Goal: Transaction & Acquisition: Download file/media

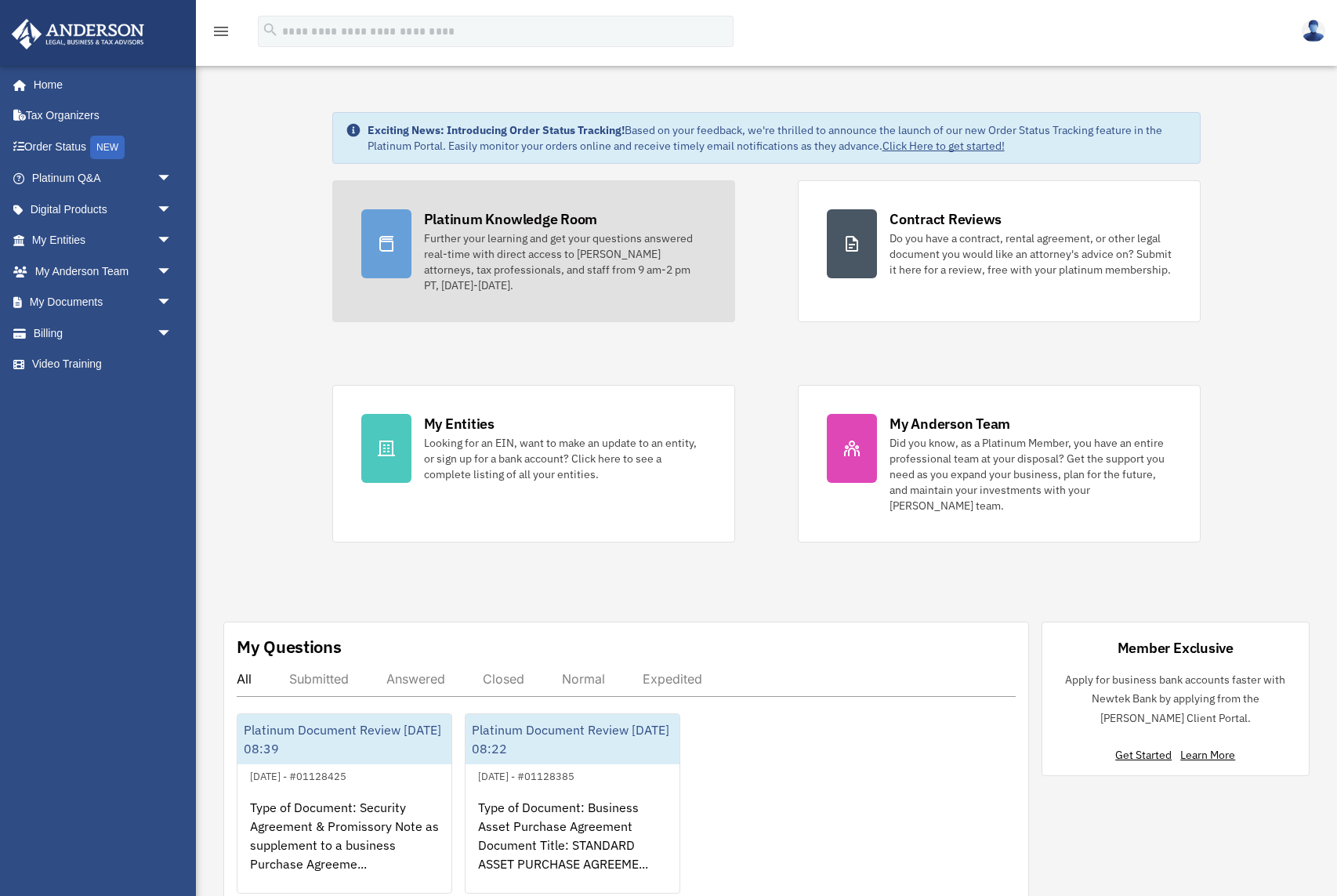
click at [426, 236] on div "Further your learning and get your questions answered real-time with direct acc…" at bounding box center [564, 261] width 282 height 63
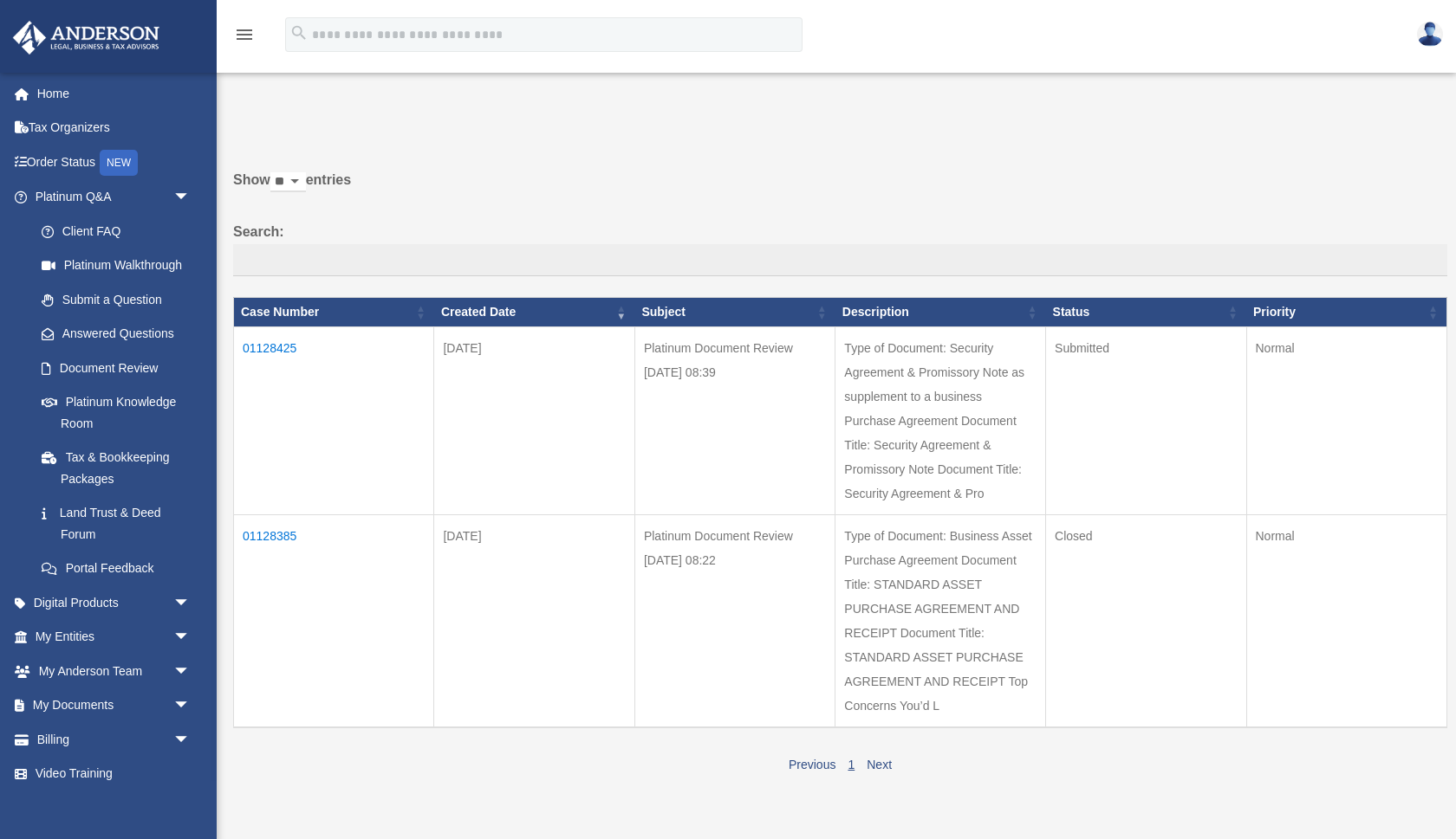
click at [261, 534] on td "01128385" at bounding box center [334, 621] width 200 height 213
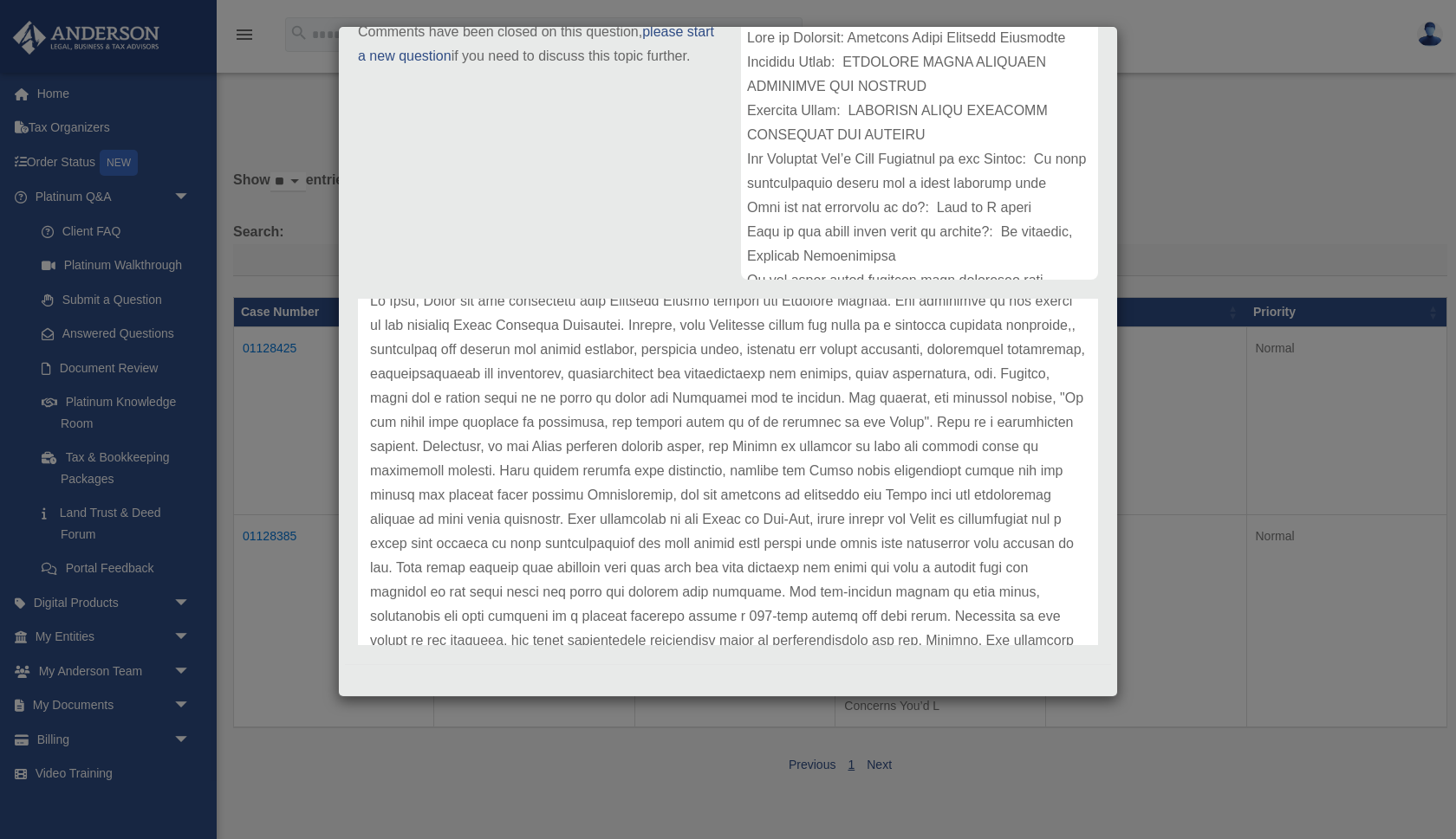
scroll to position [103, 0]
click at [740, 442] on p at bounding box center [727, 529] width 716 height 485
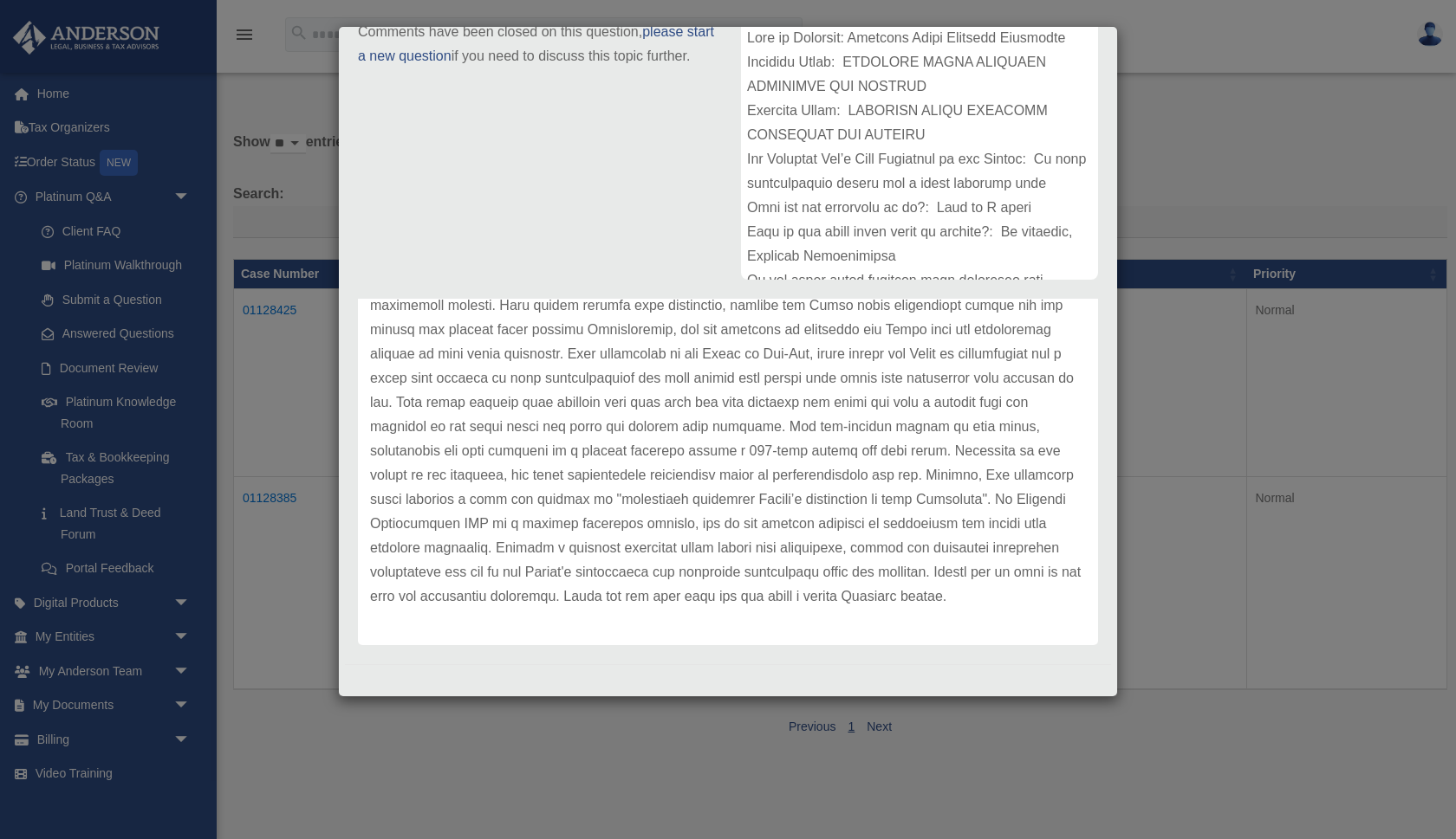
scroll to position [0, 0]
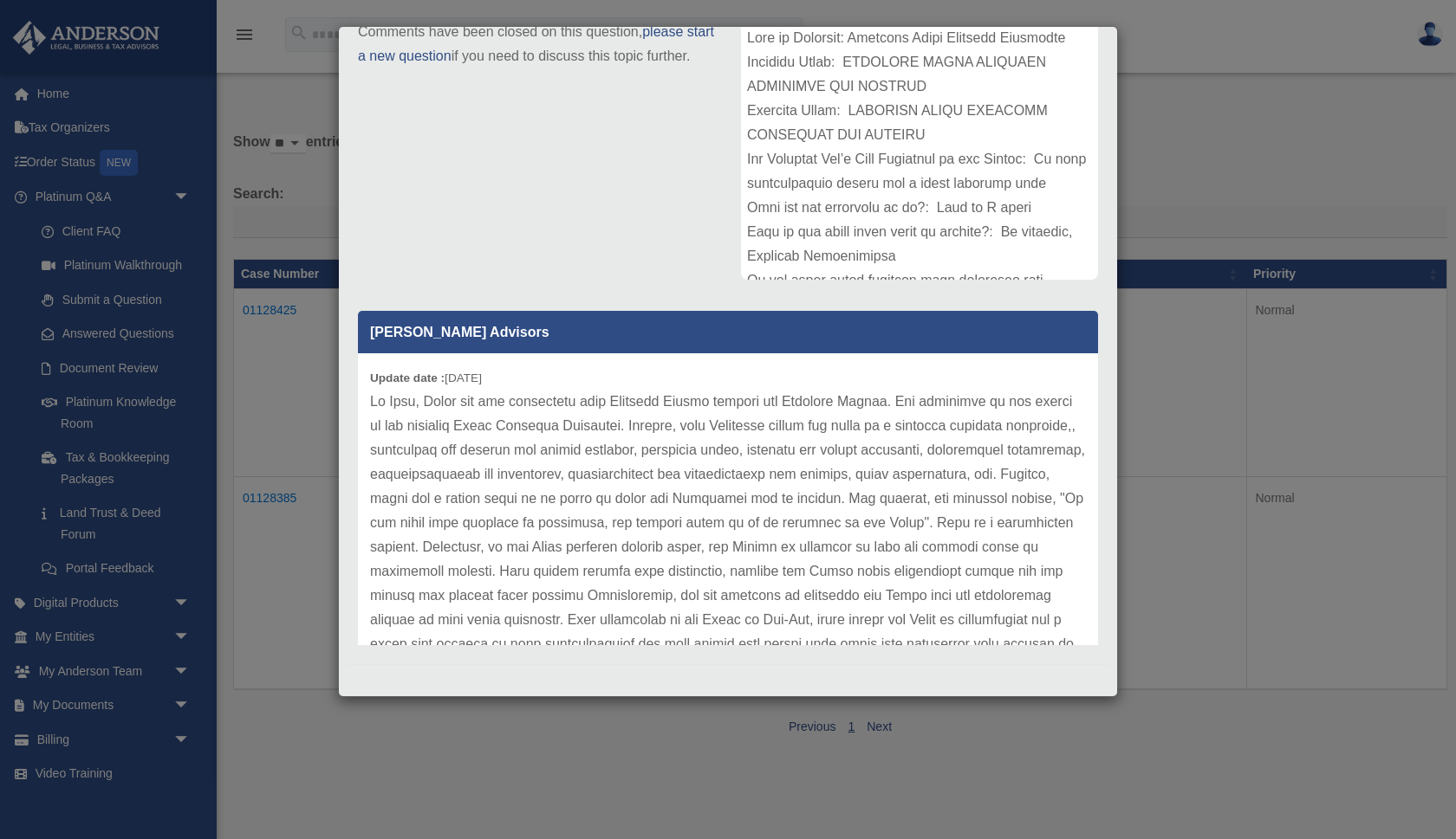
click at [575, 448] on p at bounding box center [727, 632] width 716 height 485
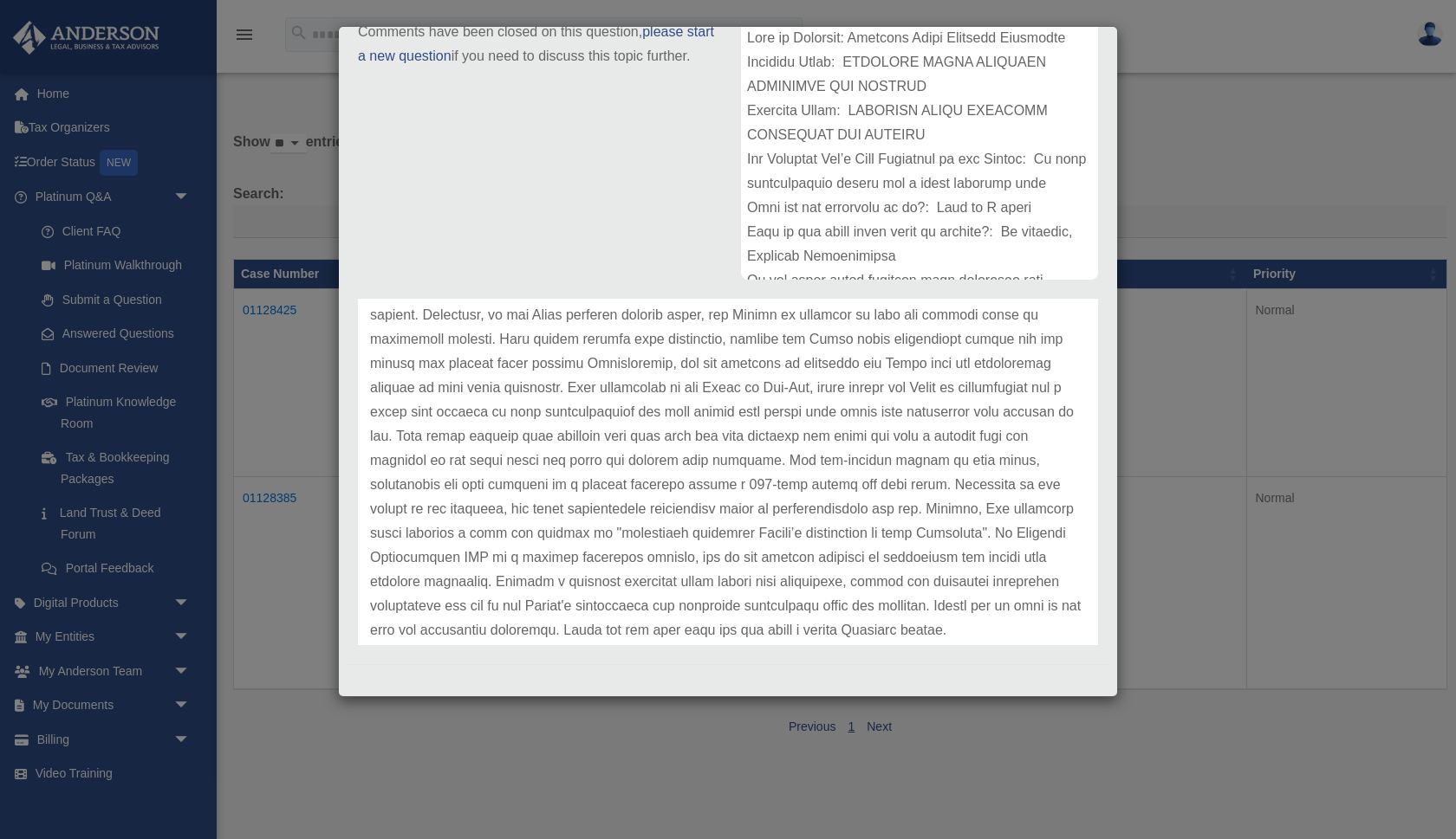
scroll to position [266, 0]
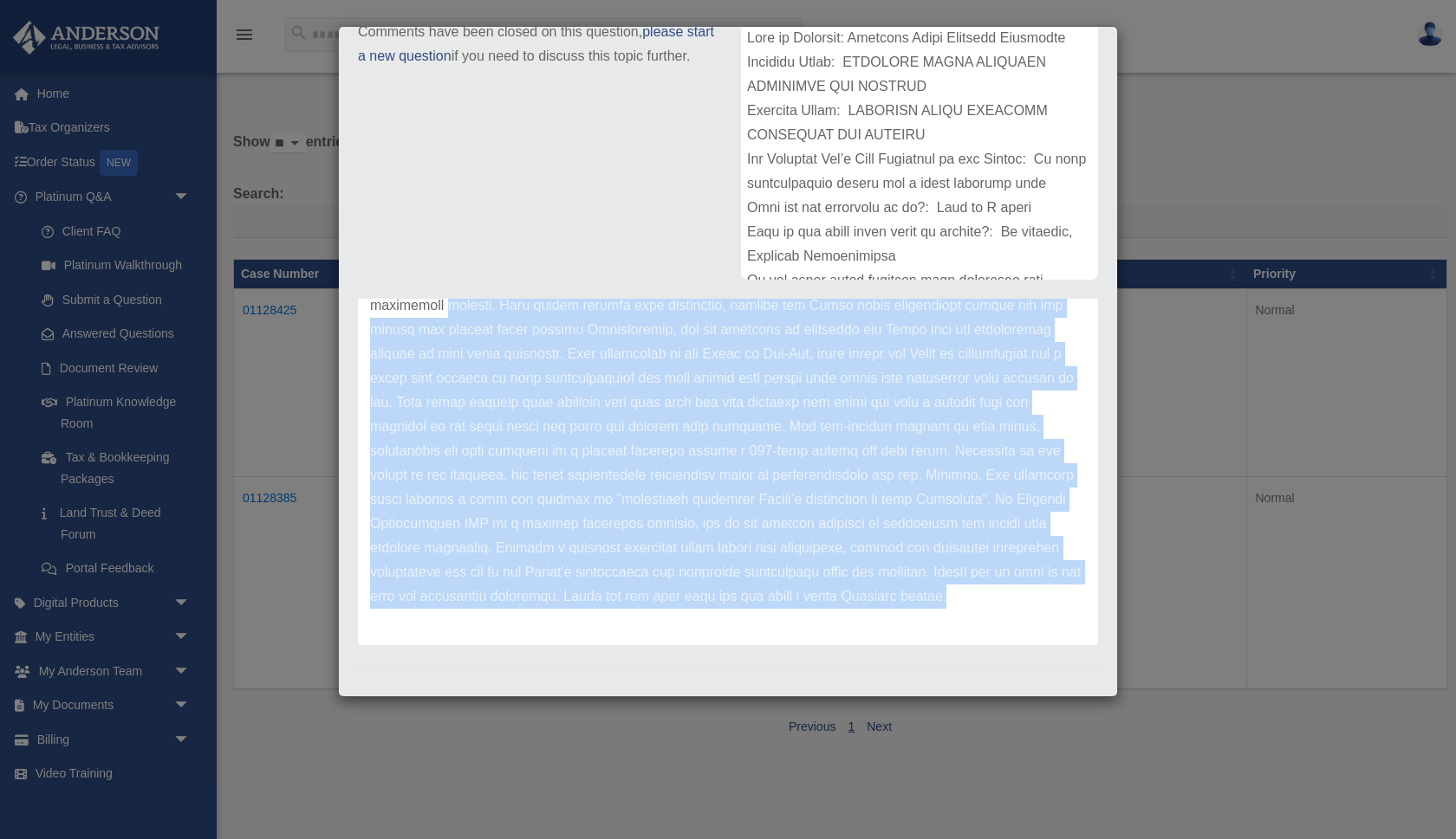
drag, startPoint x: 487, startPoint y: 600, endPoint x: 371, endPoint y: 311, distance: 311.4
click at [371, 311] on p at bounding box center [727, 366] width 716 height 485
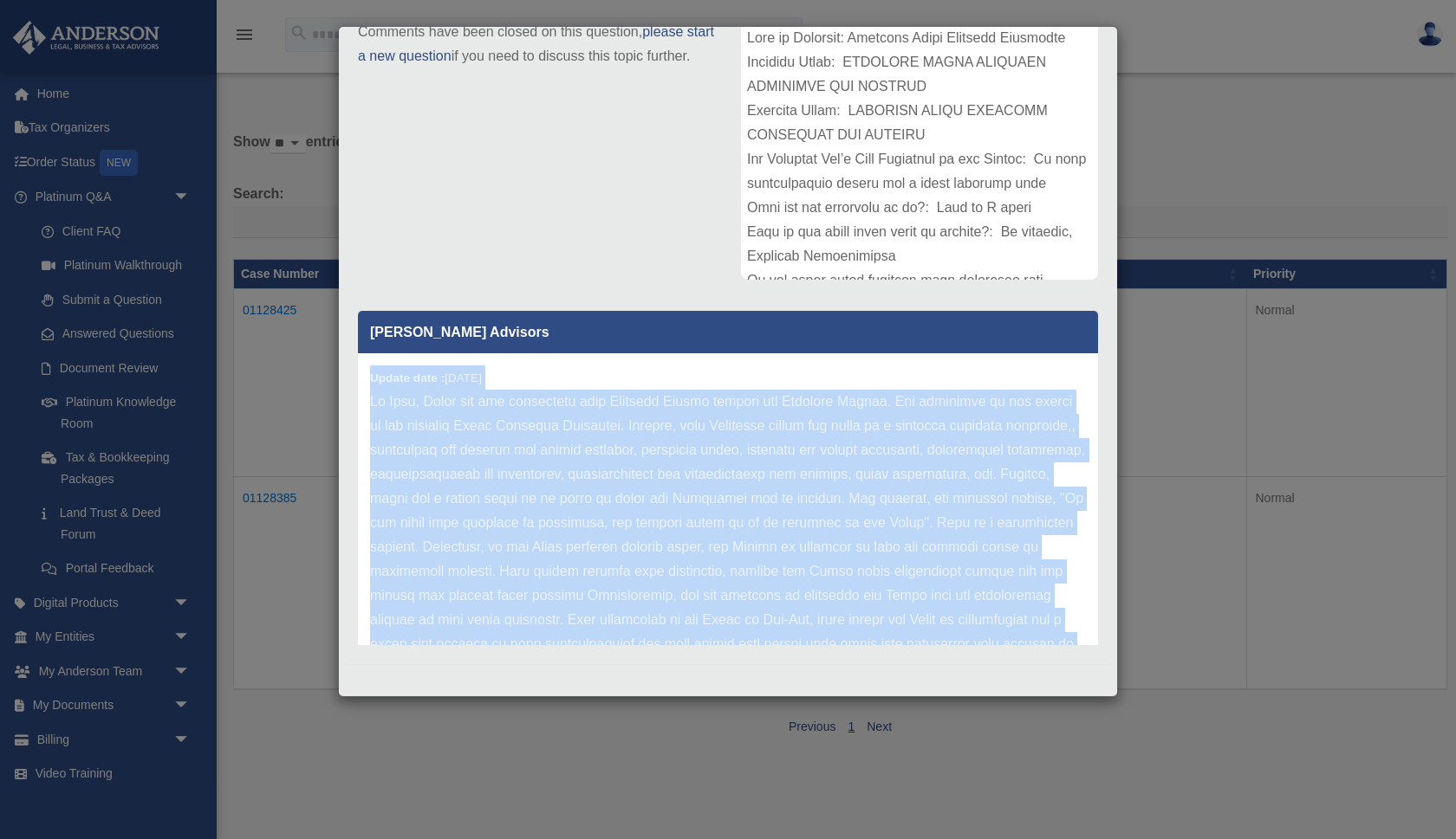
scroll to position [3, 0]
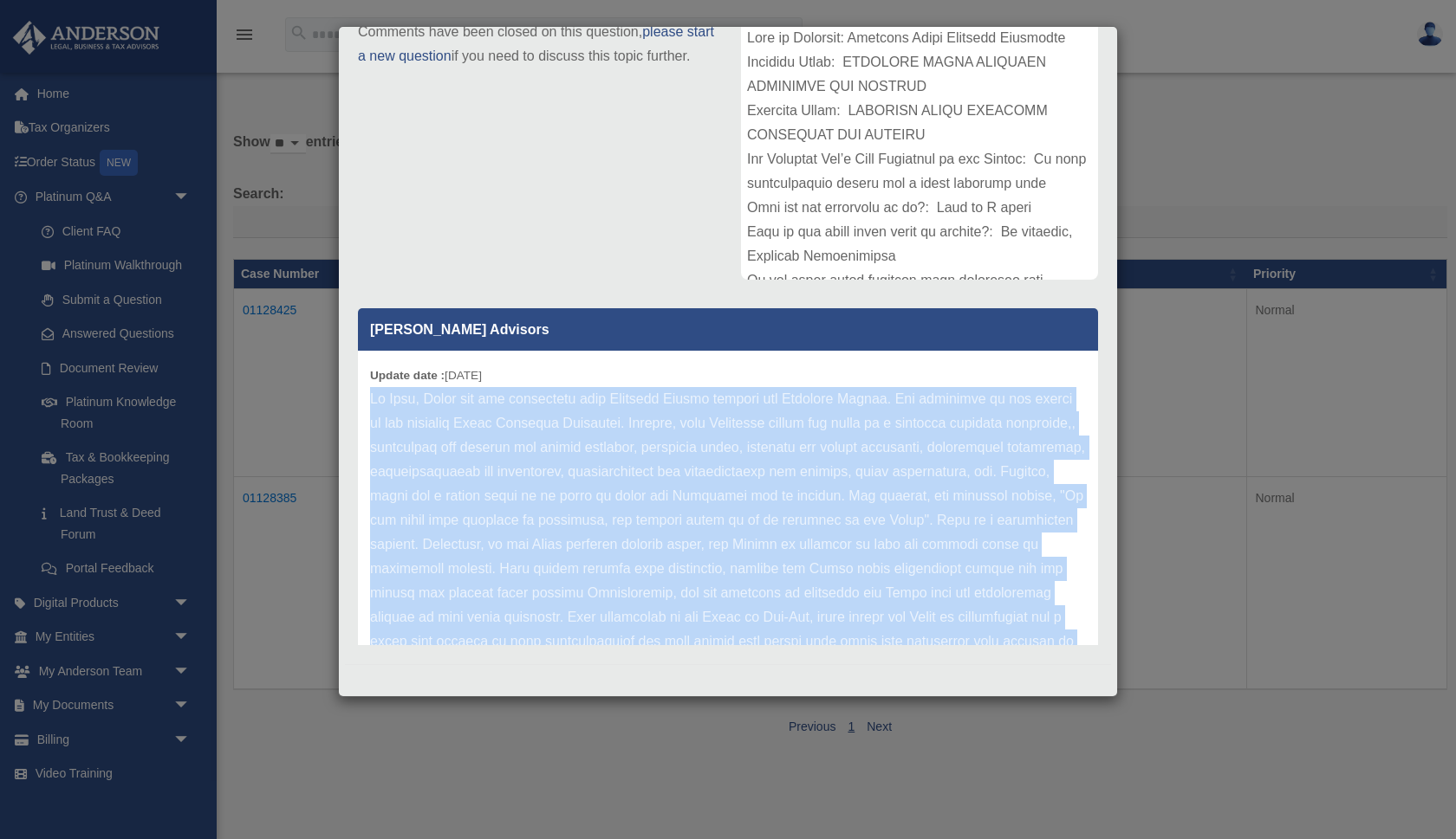
copy p "Hi Amos, Thank you for submitting your Document Review through the Platinum Por…"
click at [637, 513] on p at bounding box center [727, 629] width 716 height 485
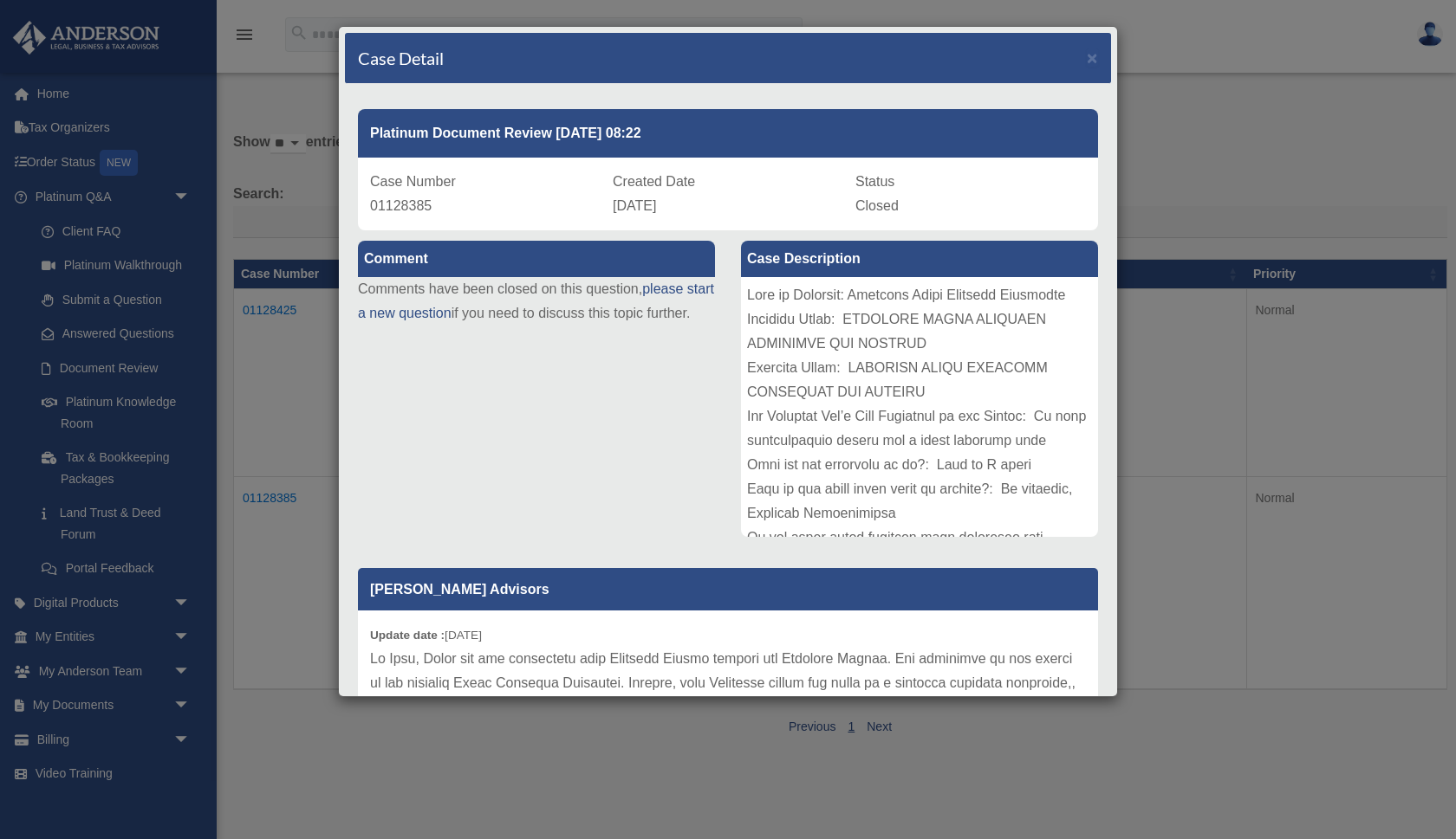
scroll to position [0, 0]
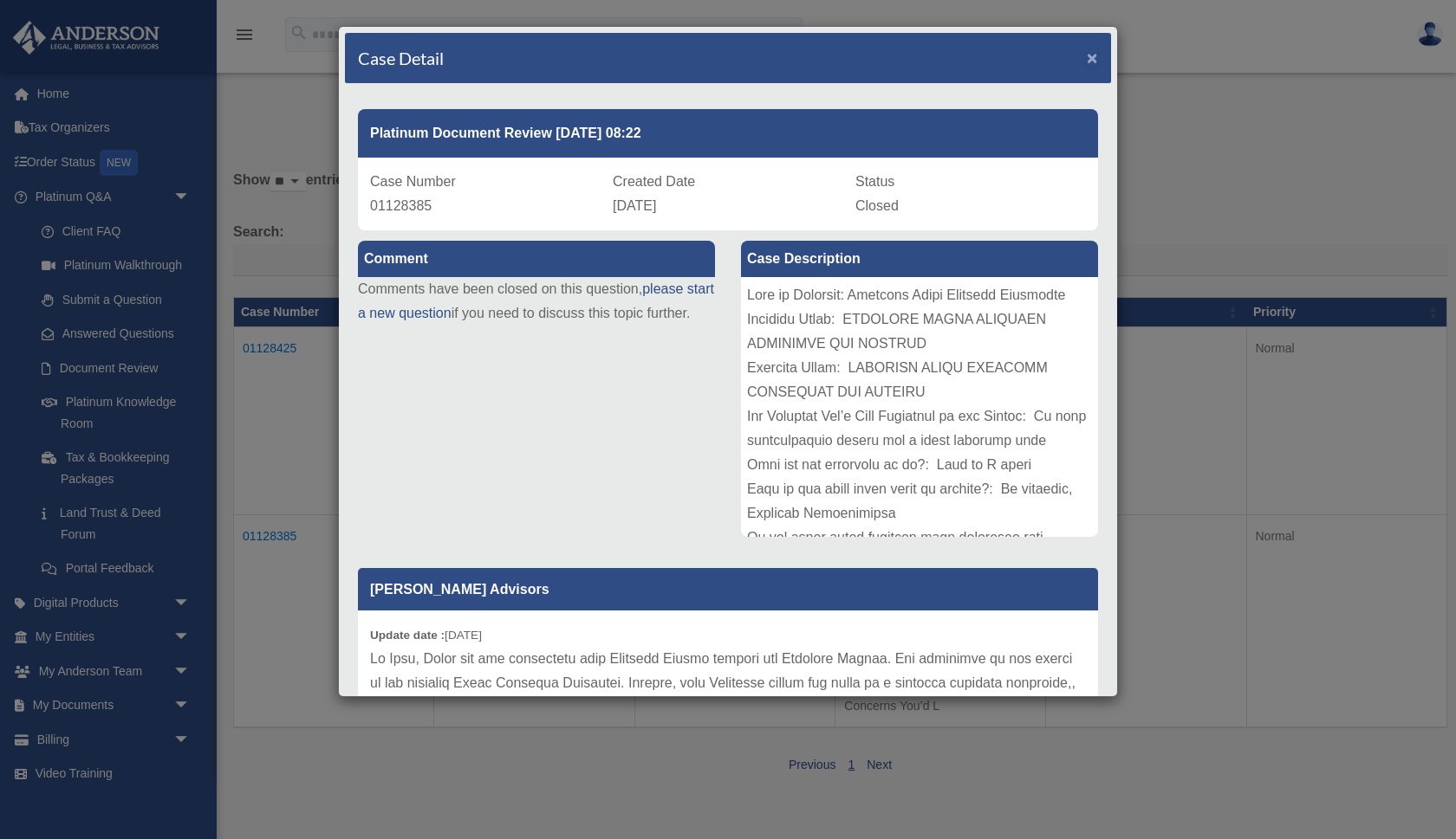
click at [1091, 64] on span "×" at bounding box center [1092, 57] width 11 height 20
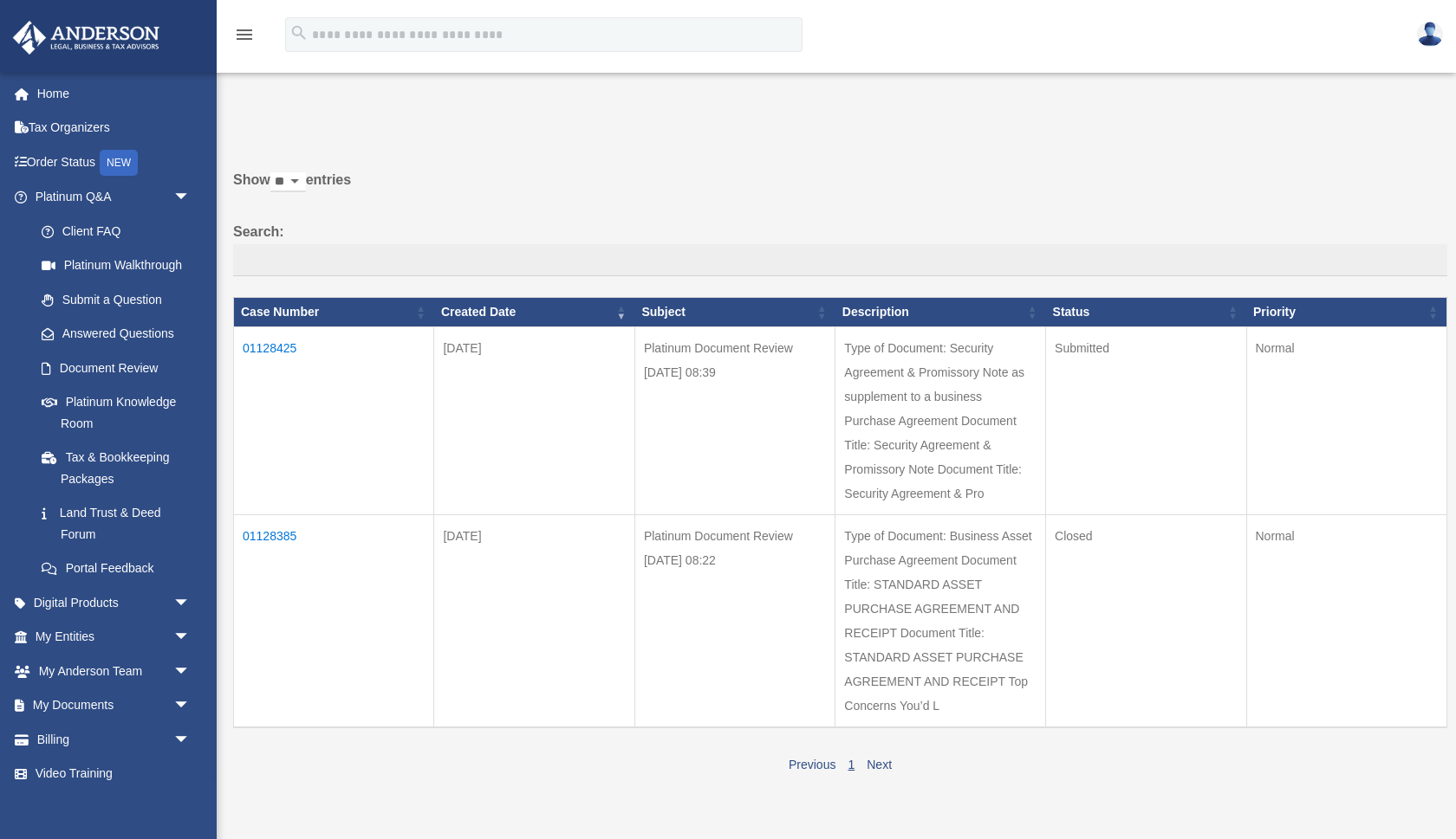
click at [253, 346] on td "01128425" at bounding box center [334, 420] width 200 height 188
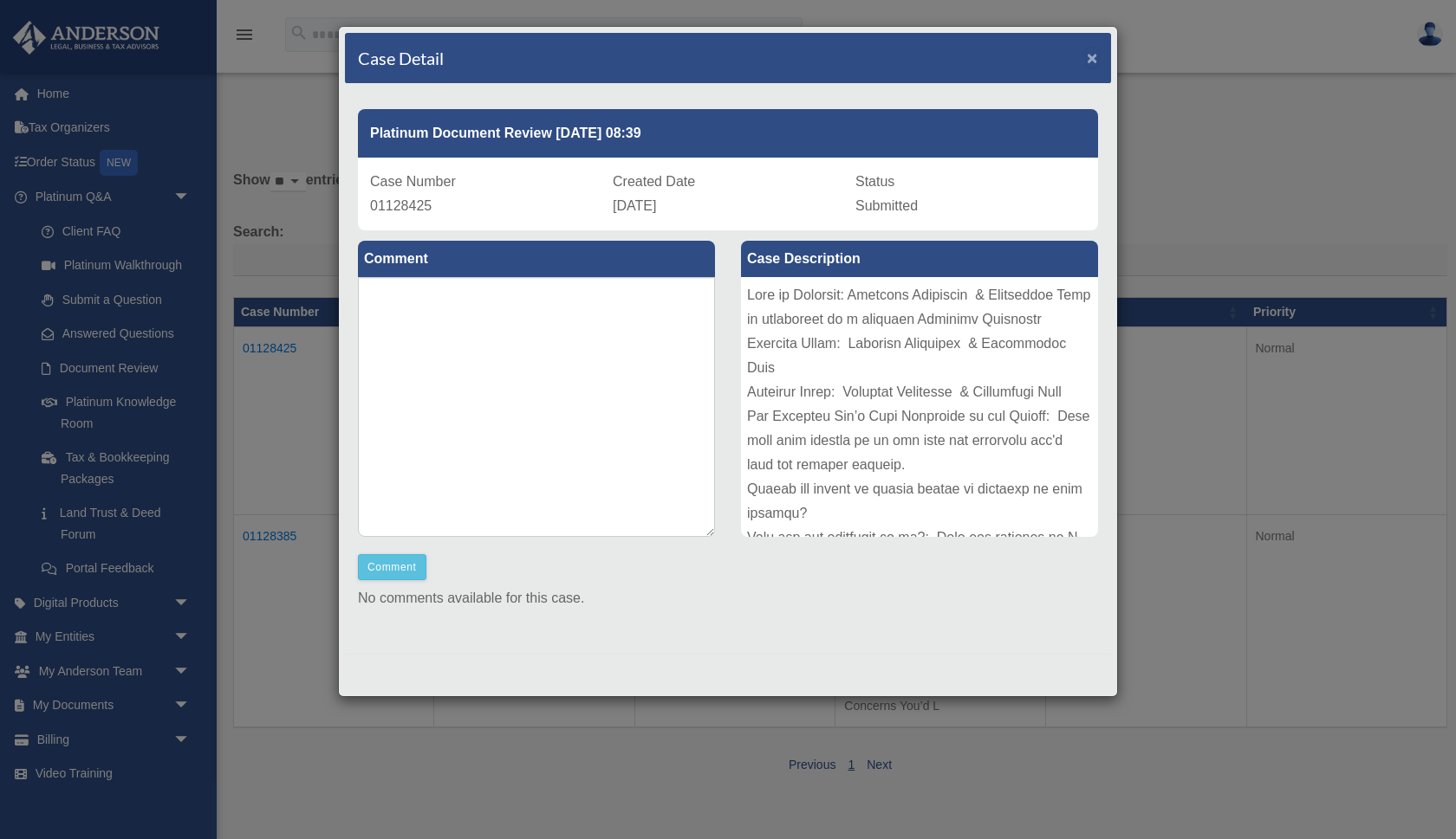
click at [1093, 56] on span "×" at bounding box center [1092, 57] width 11 height 20
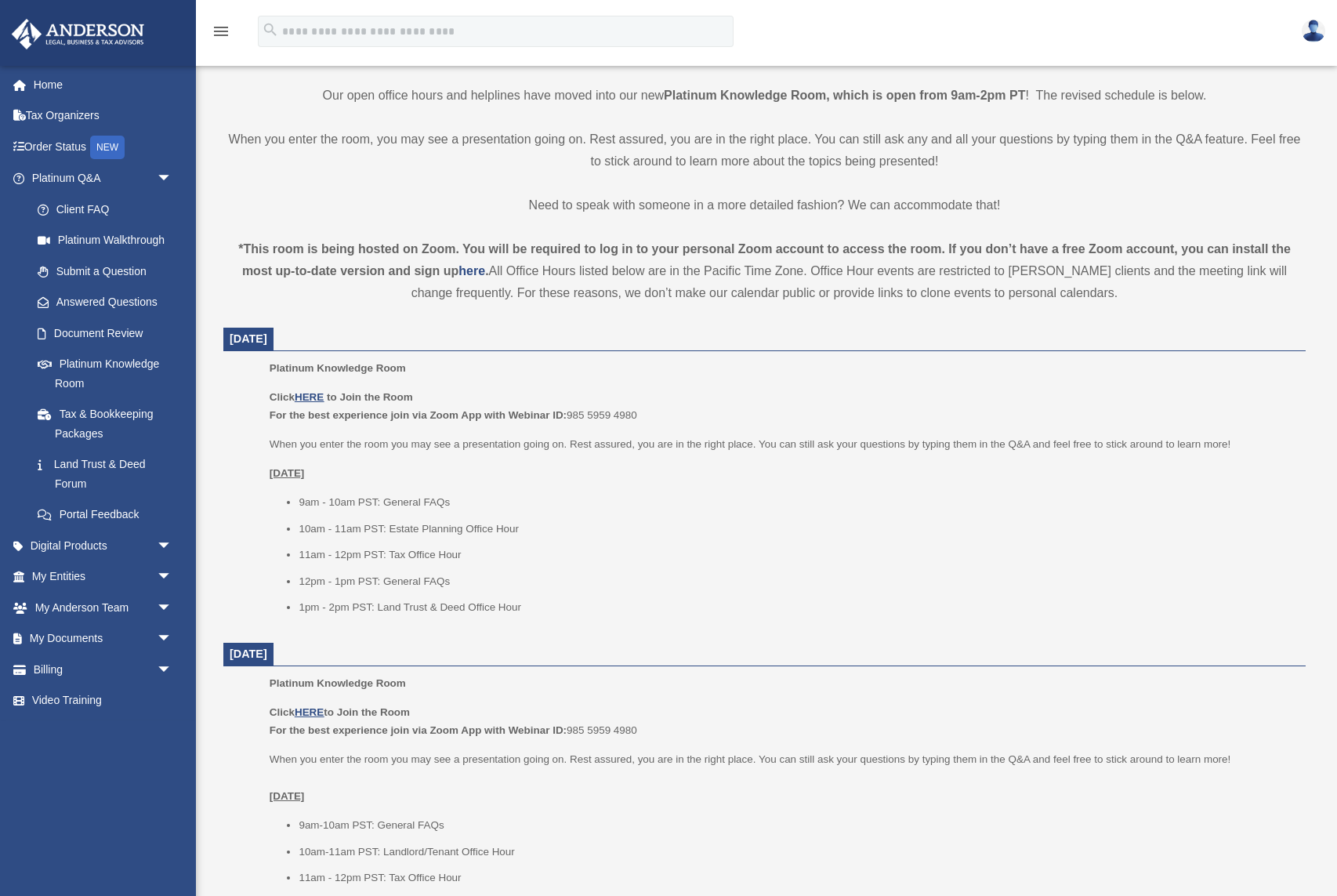
scroll to position [366, 0]
click at [314, 388] on u "HERE" at bounding box center [309, 393] width 29 height 12
click at [157, 579] on span "arrow_drop_down" at bounding box center [172, 577] width 31 height 32
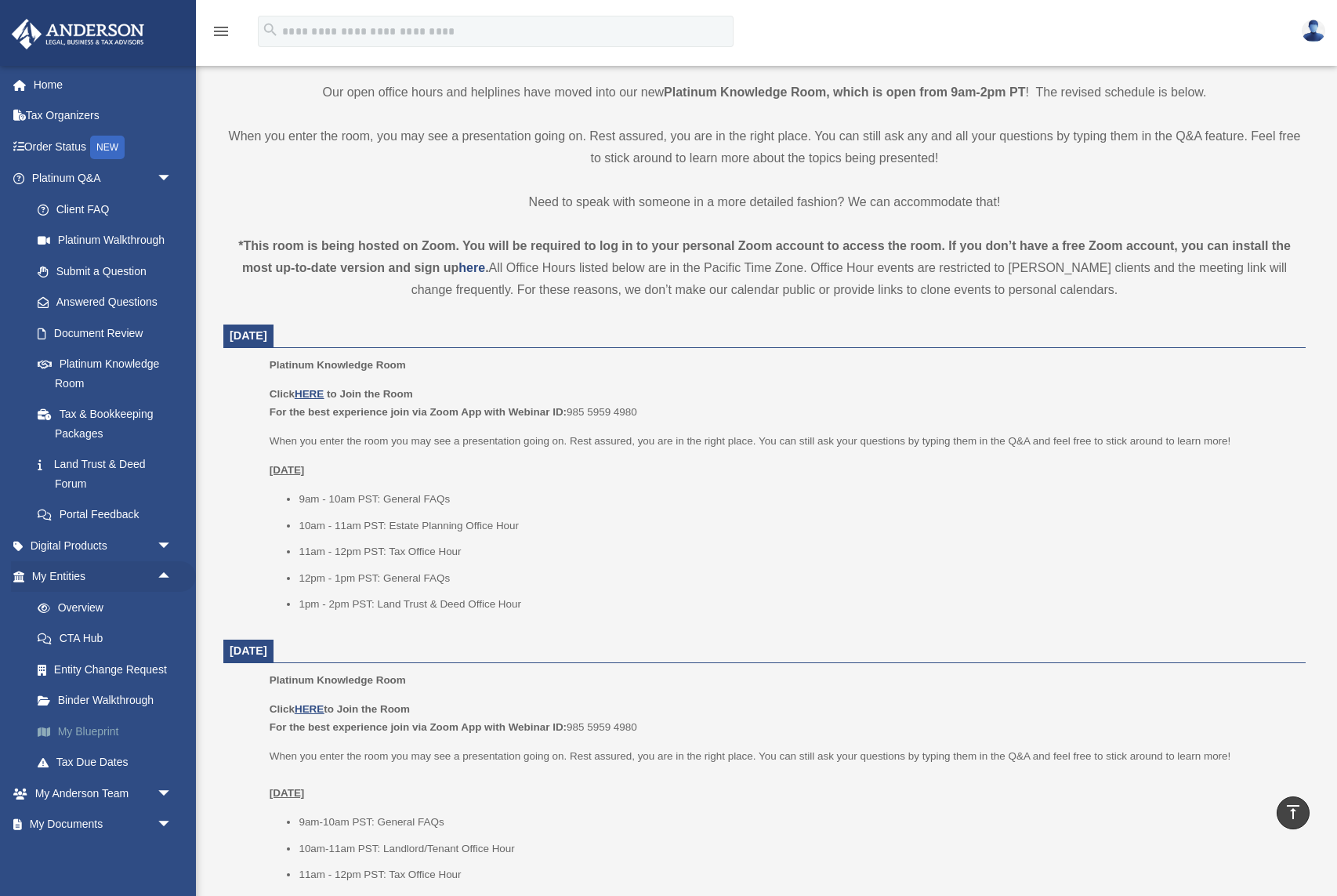
click at [94, 733] on link "My Blueprint" at bounding box center [109, 731] width 174 height 31
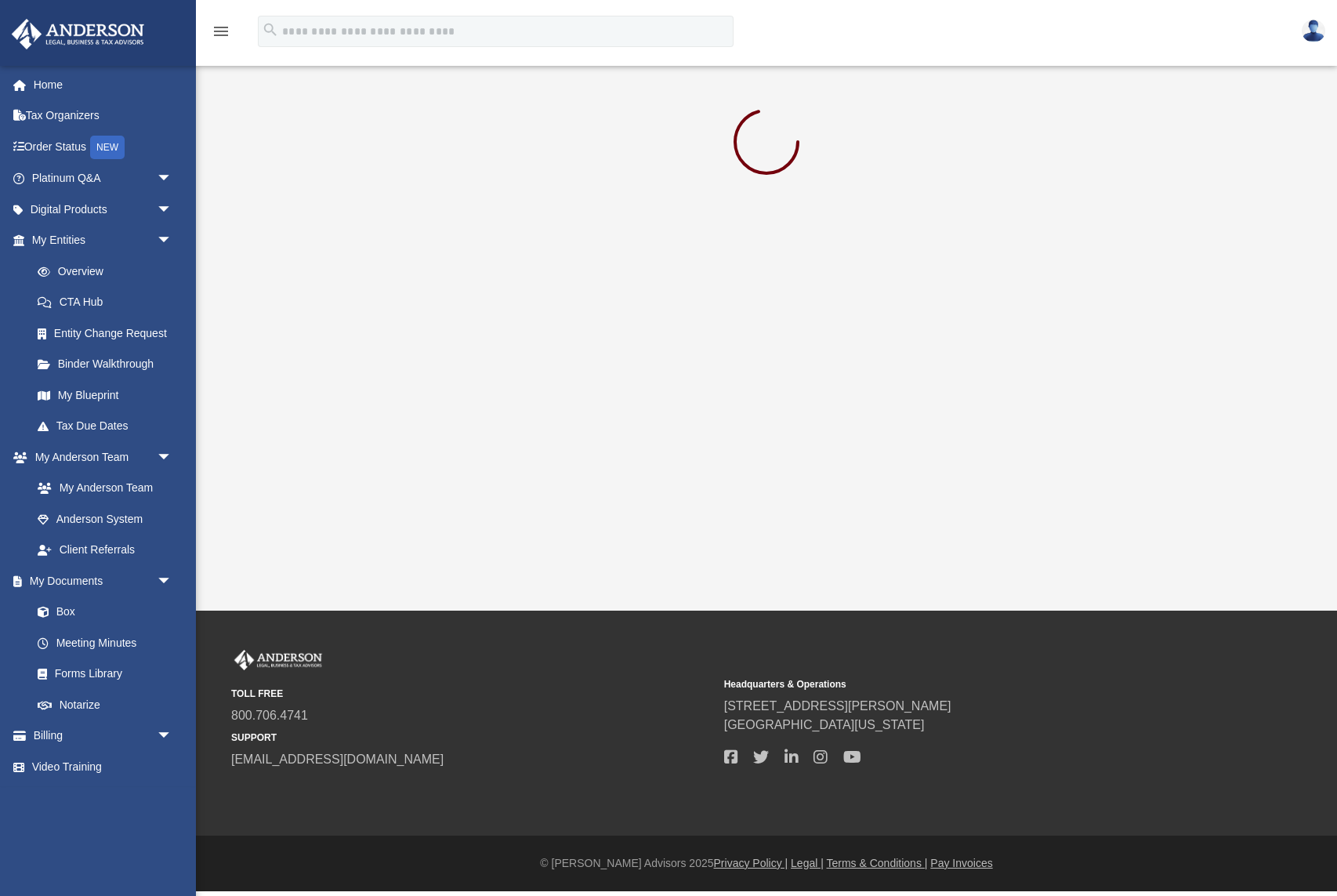
click at [1144, 626] on div "TOLL FREE 800.706.4741 SUPPORT info@andersonadvisors.com Headquarters & Operati…" at bounding box center [668, 723] width 1337 height 225
click at [630, 784] on div "TOLL FREE 800.706.4741 SUPPORT info@andersonadvisors.com Headquarters & Operati…" at bounding box center [766, 723] width 1094 height 146
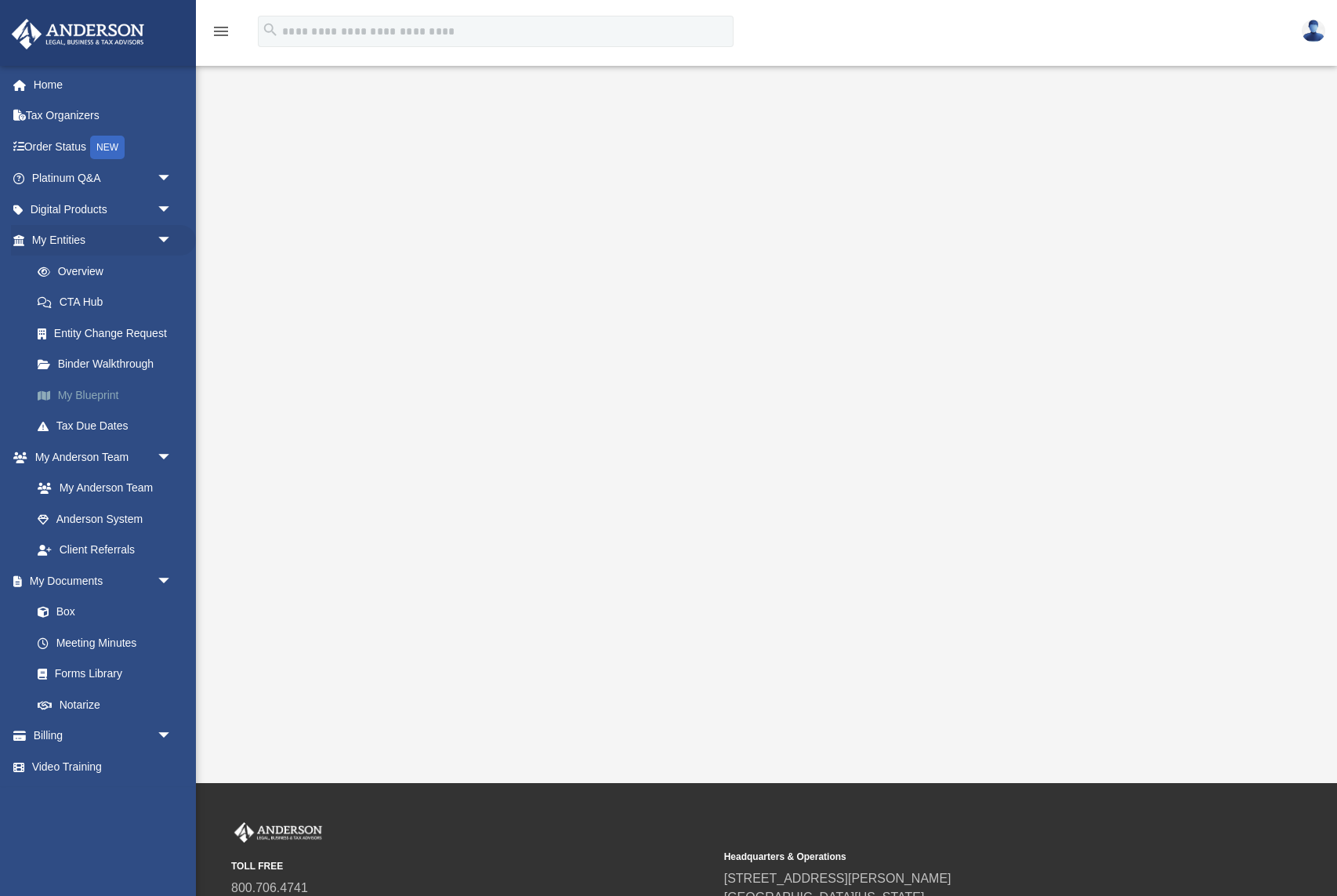
click at [90, 391] on link "My Blueprint" at bounding box center [109, 394] width 174 height 31
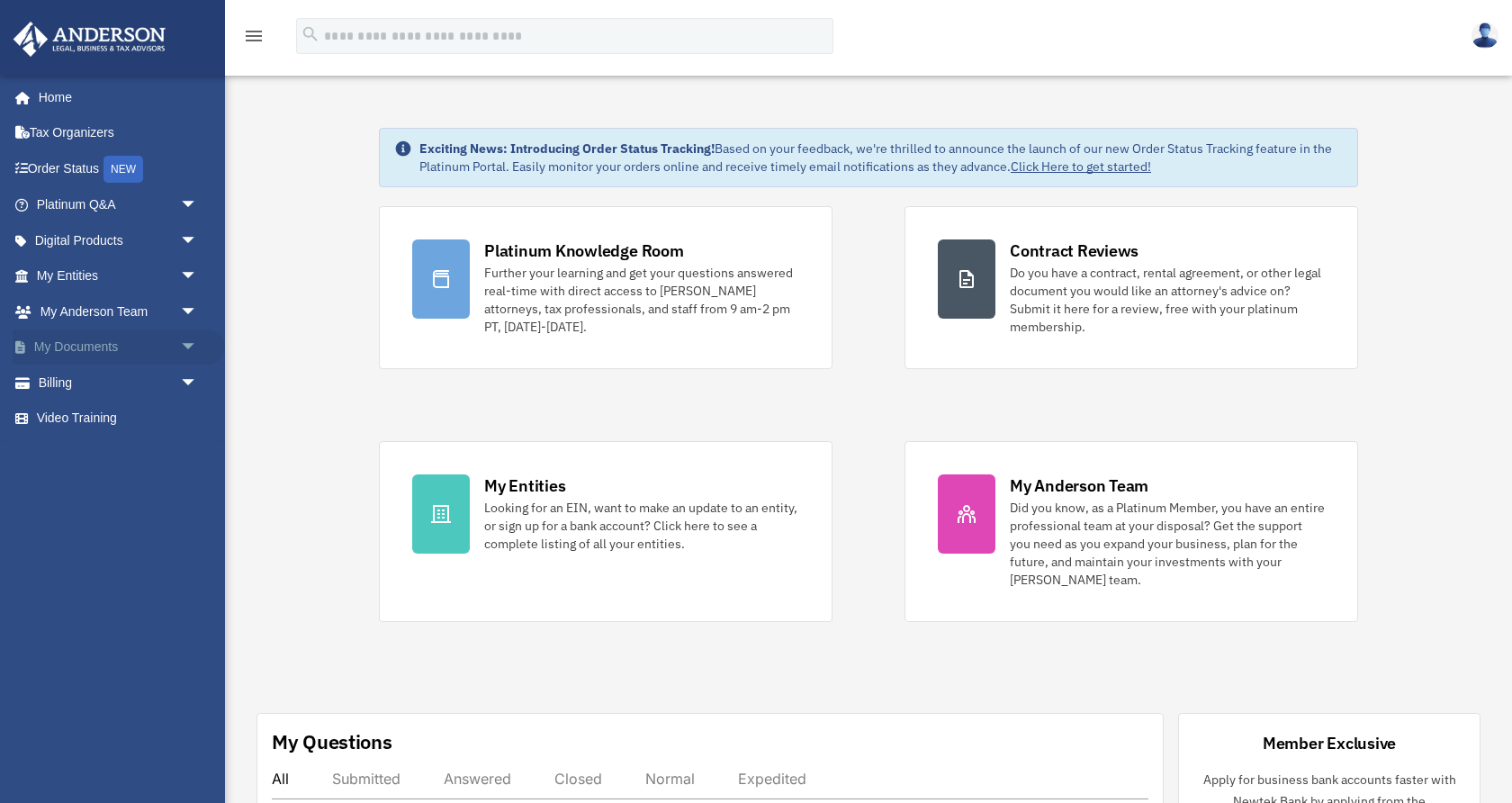
click at [132, 341] on link "My Documents arrow_drop_down" at bounding box center [119, 347] width 213 height 36
click at [187, 348] on span "arrow_drop_down" at bounding box center [197, 348] width 36 height 37
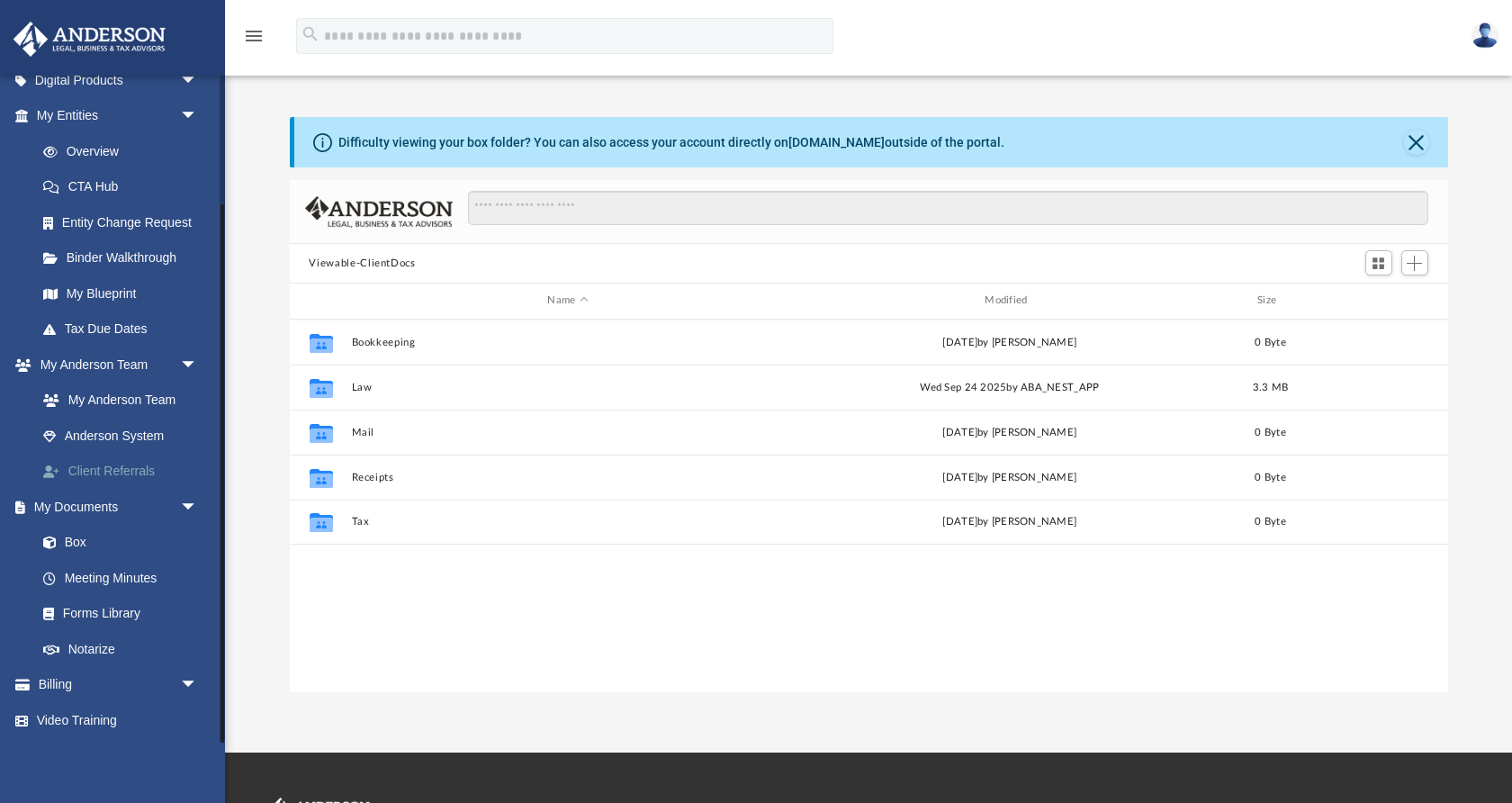
scroll to position [409, 1158]
click at [93, 608] on link "Forms Library" at bounding box center [125, 613] width 200 height 36
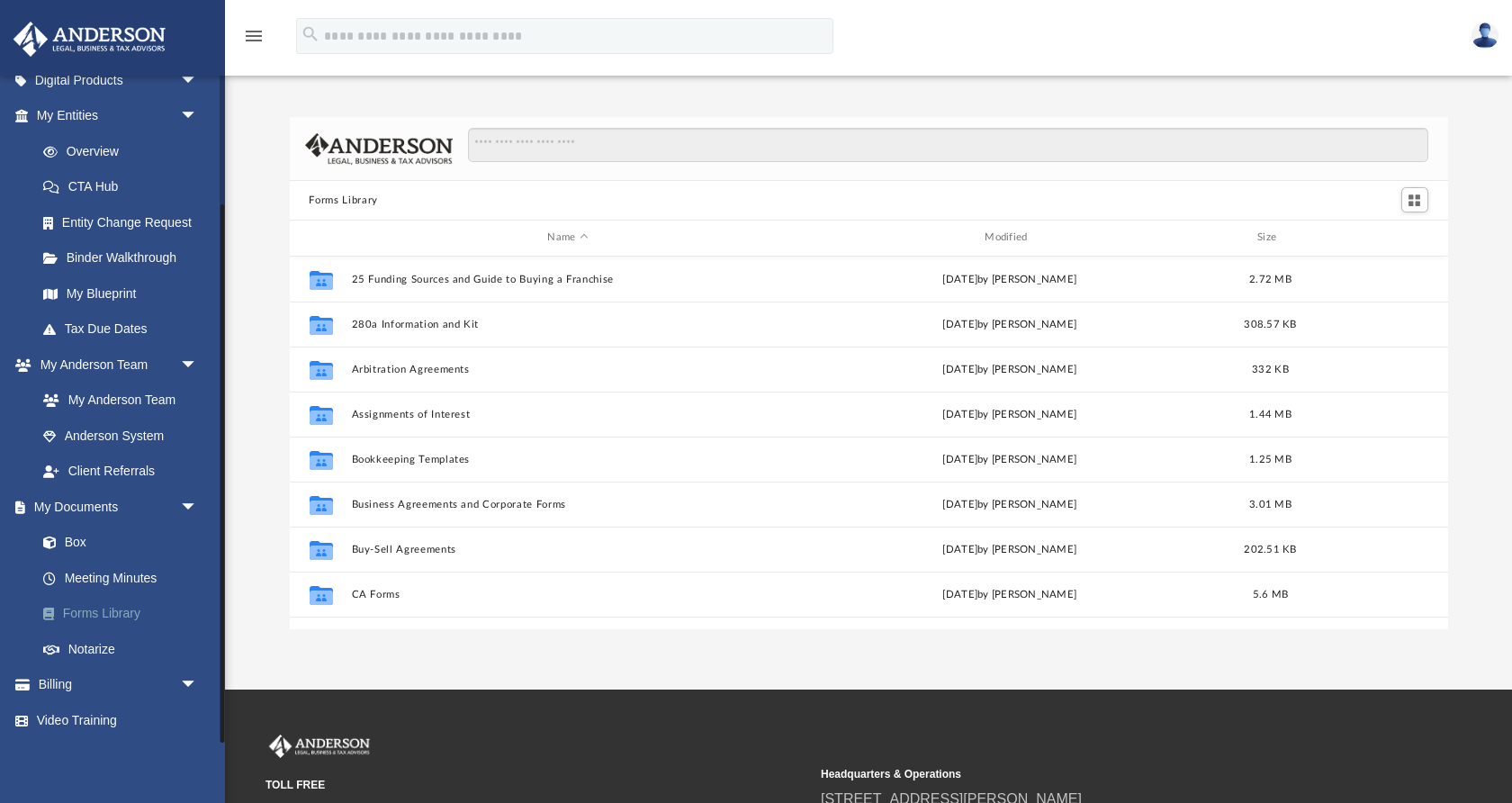
scroll to position [409, 1158]
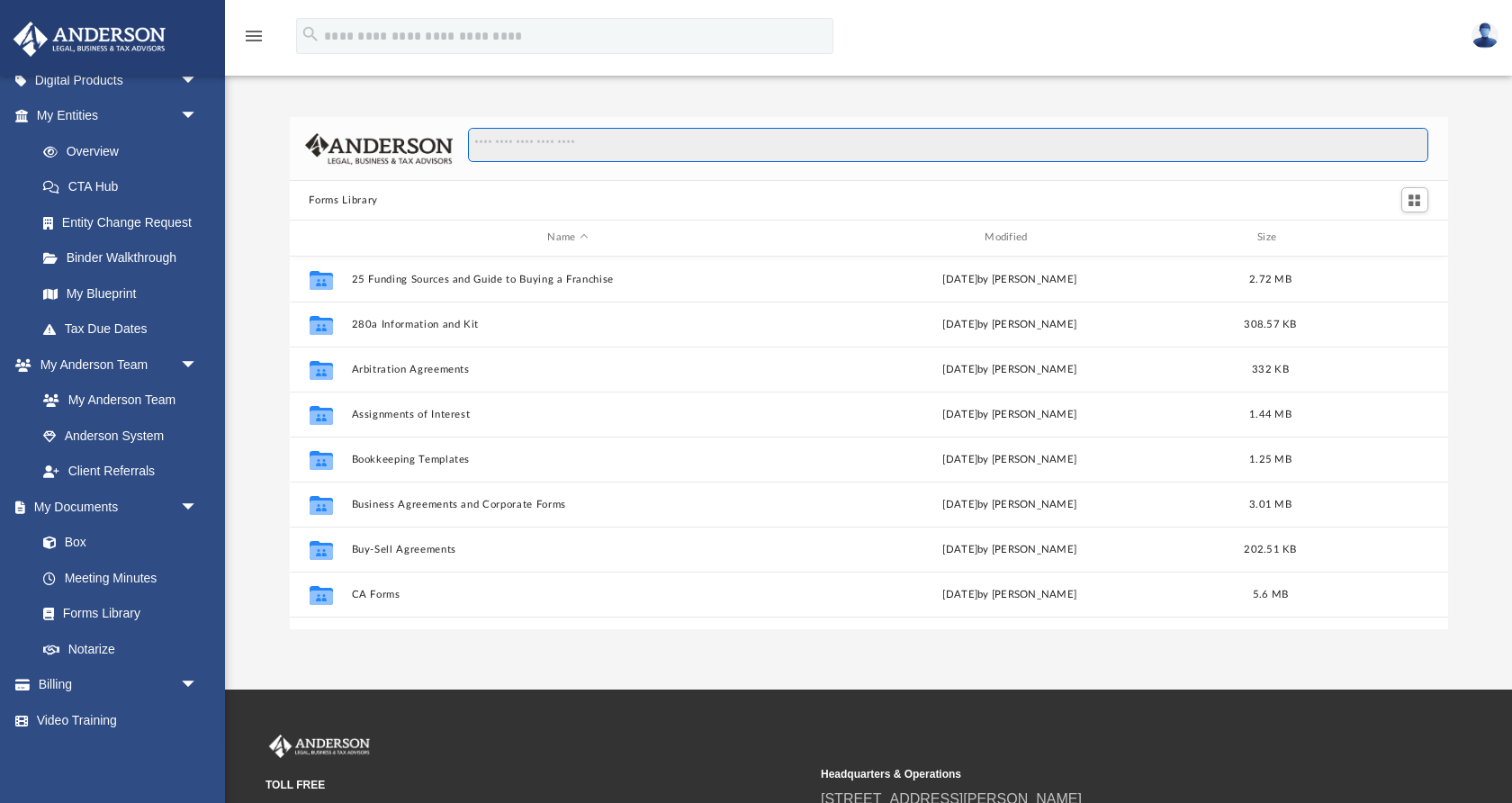
click at [529, 145] on input "Search files and folders" at bounding box center [947, 145] width 959 height 34
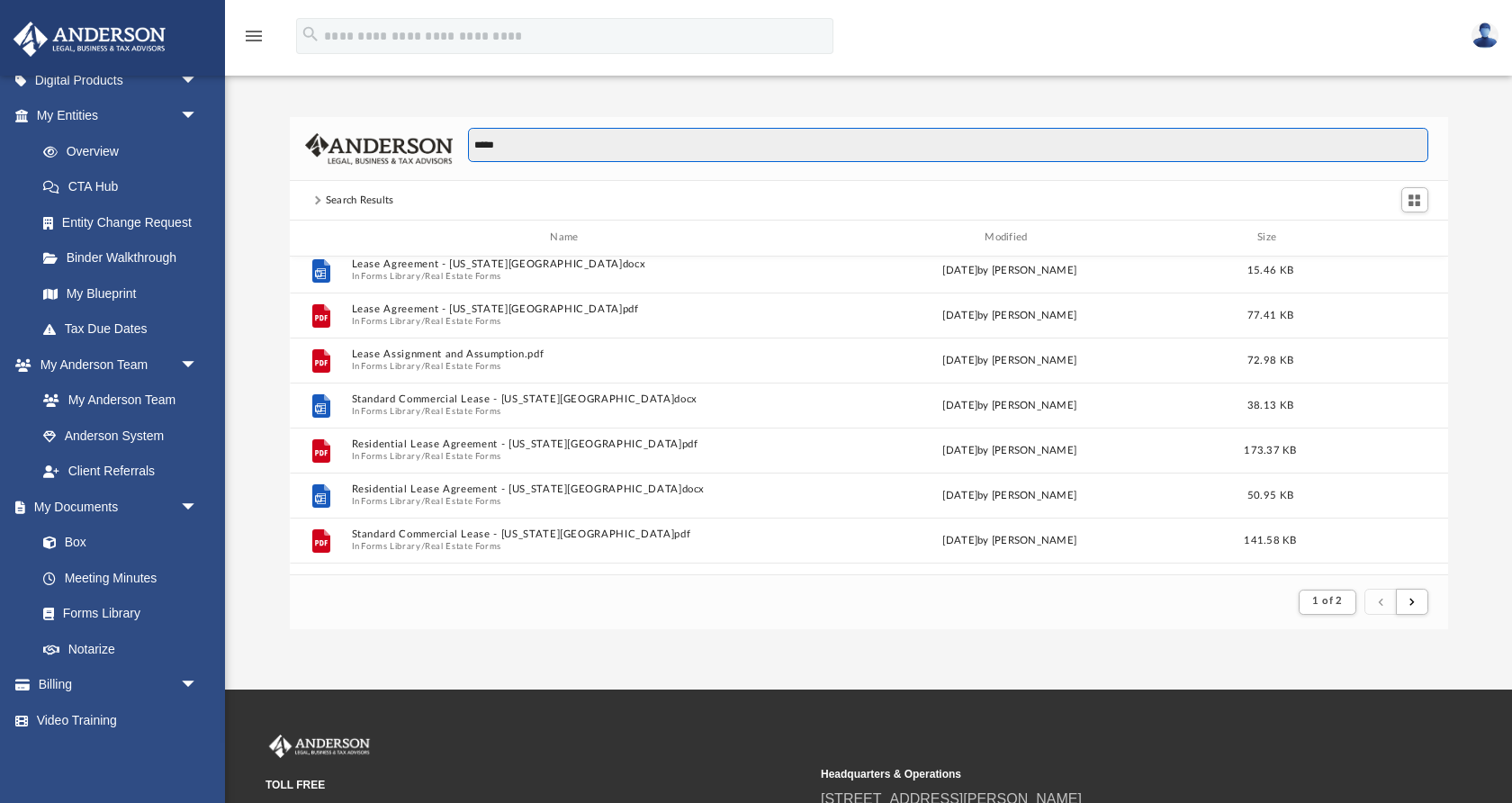
scroll to position [964, 0]
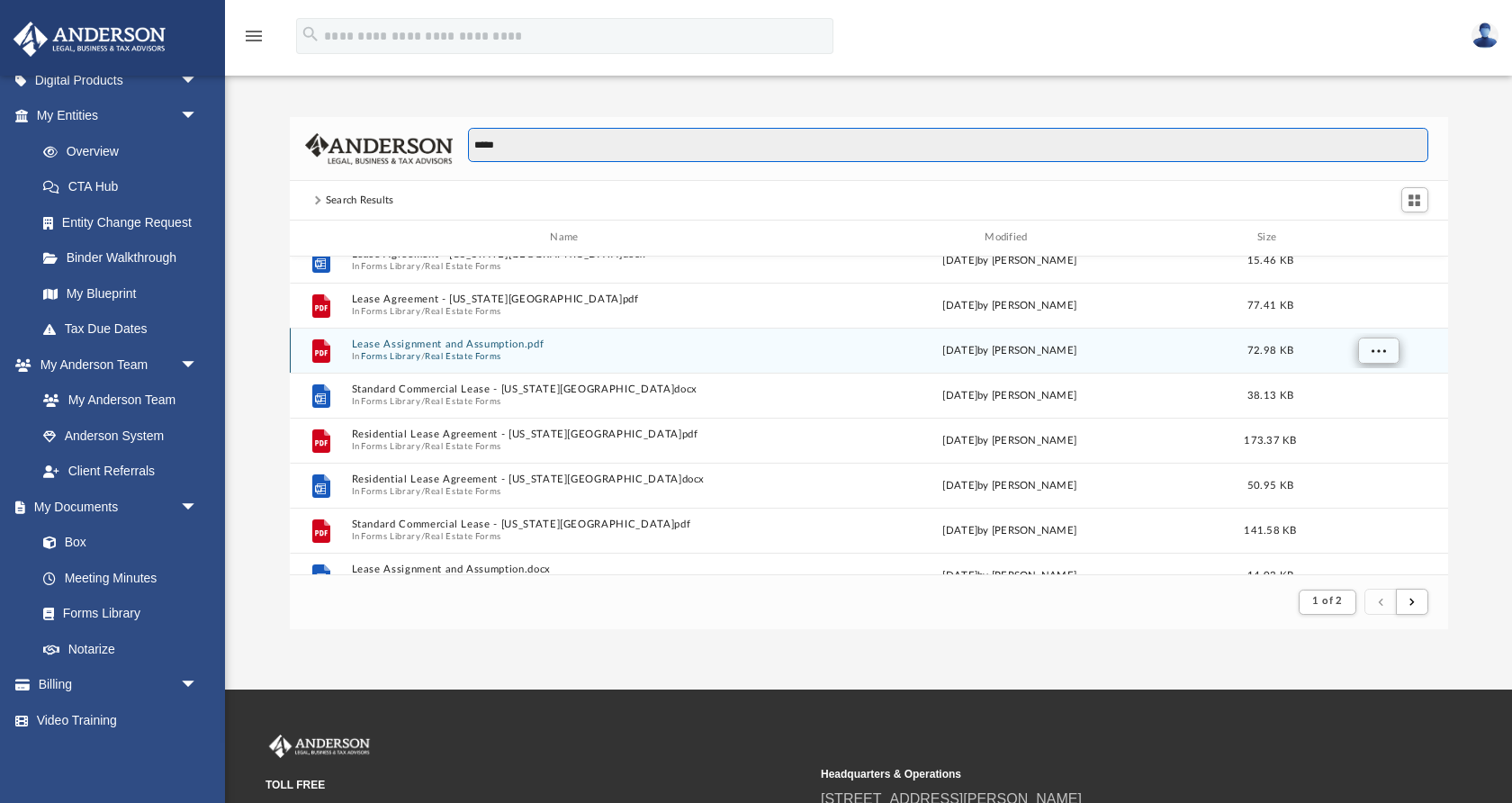
type input "*****"
click at [1386, 343] on button "More options" at bounding box center [1378, 350] width 42 height 27
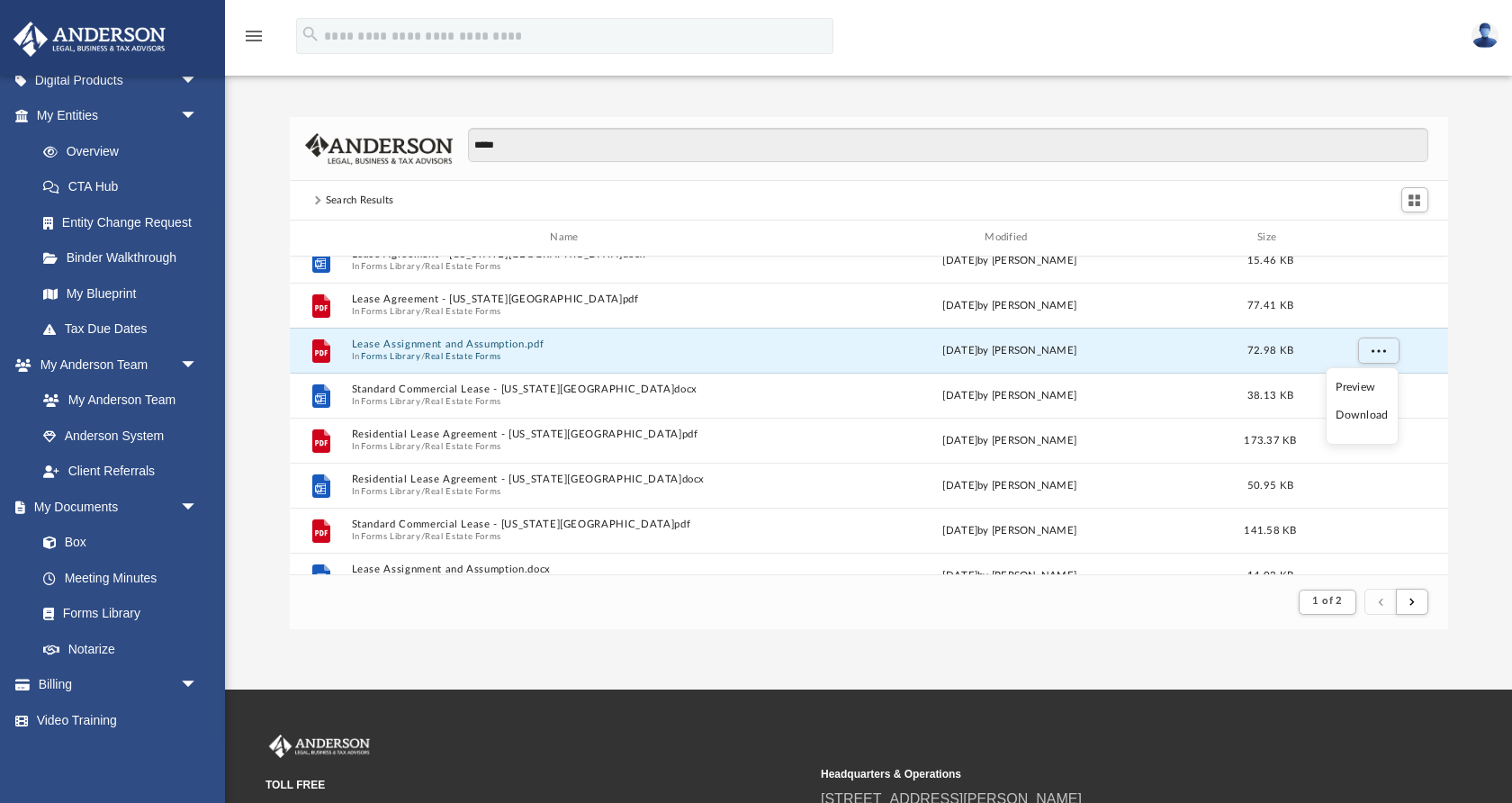
click at [1369, 390] on li "Preview" at bounding box center [1361, 387] width 52 height 18
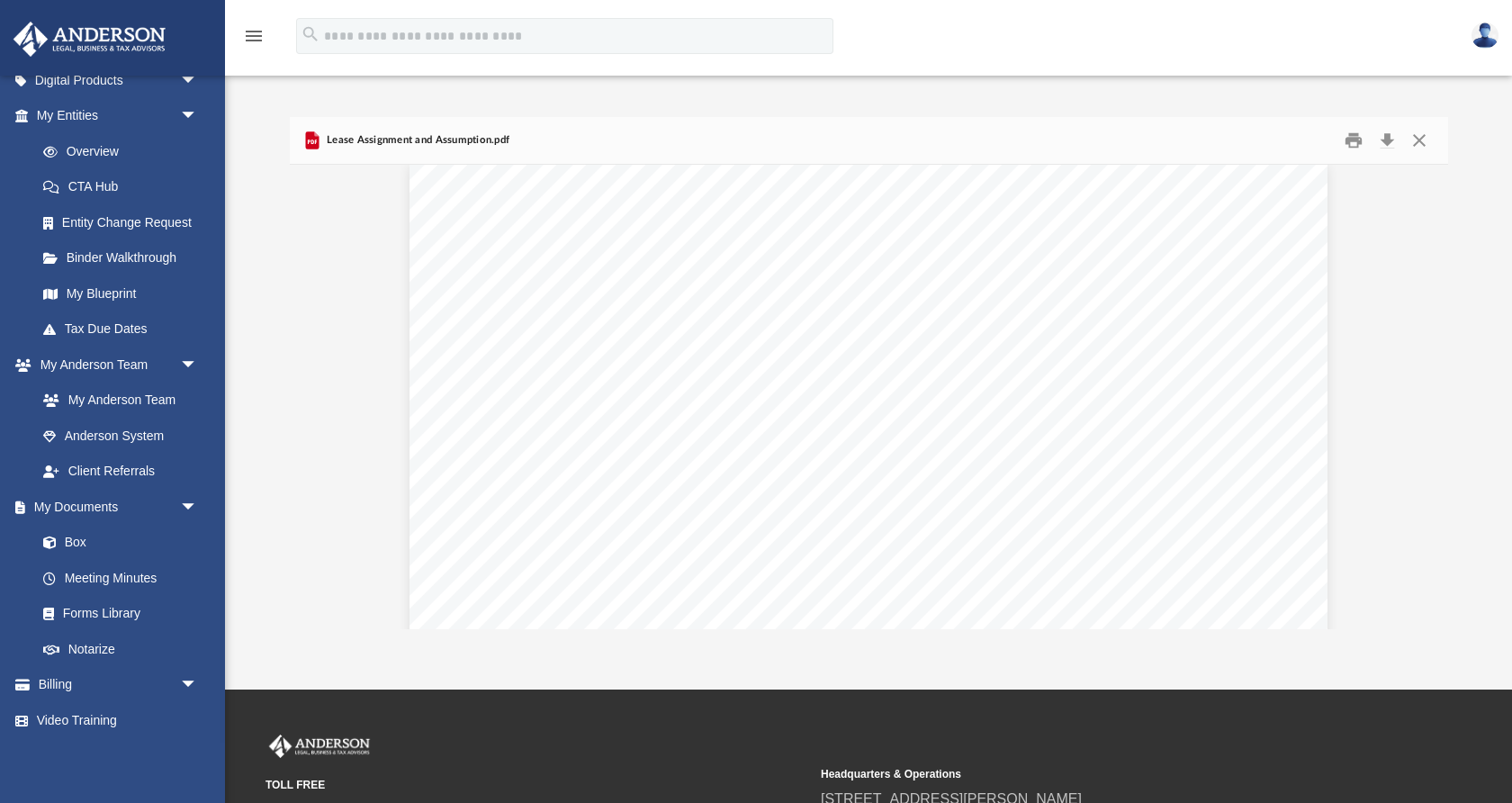
scroll to position [0, 0]
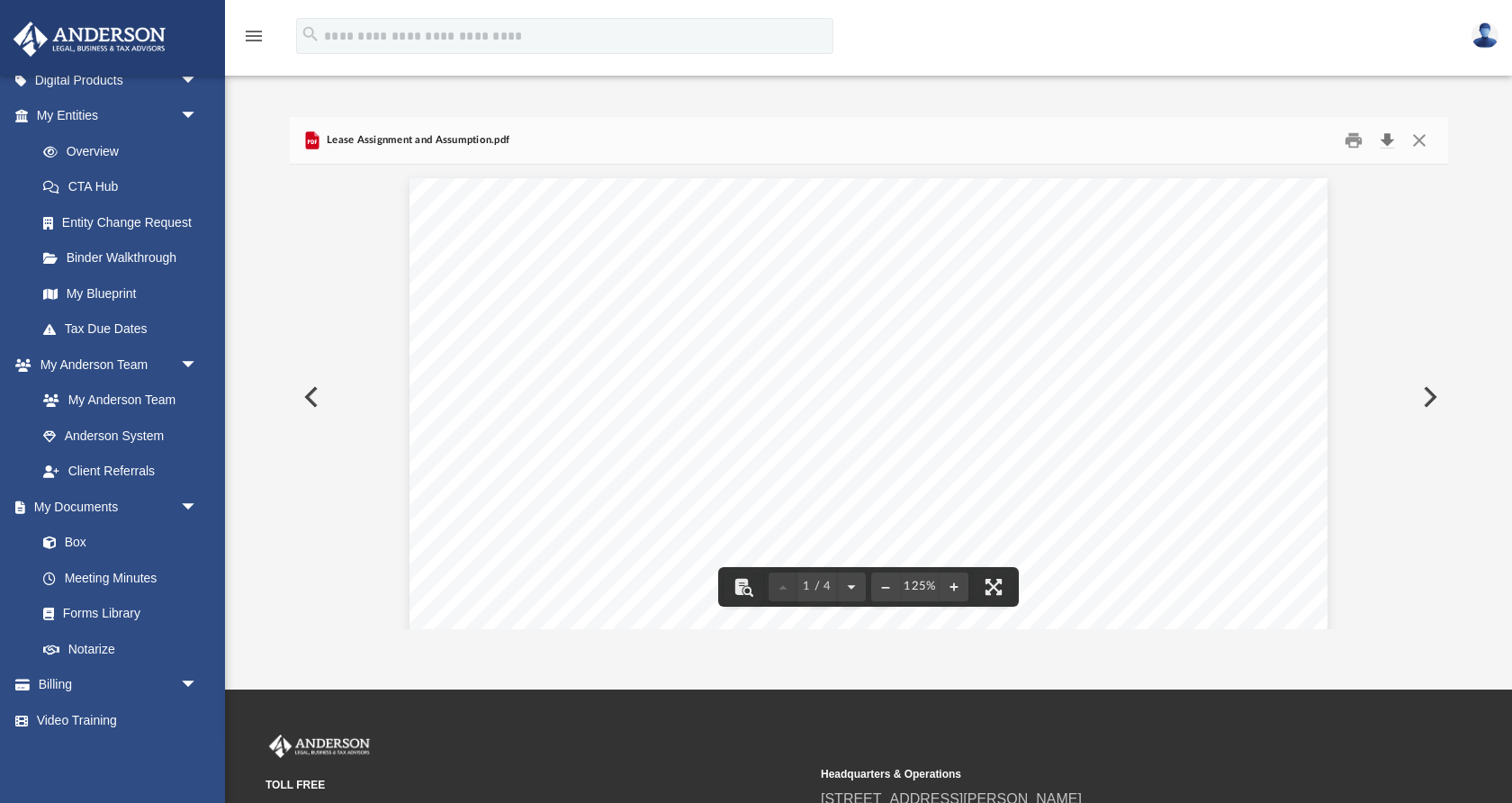
click at [1389, 141] on button "Download" at bounding box center [1388, 141] width 32 height 28
click at [1413, 139] on button "Close" at bounding box center [1419, 141] width 32 height 28
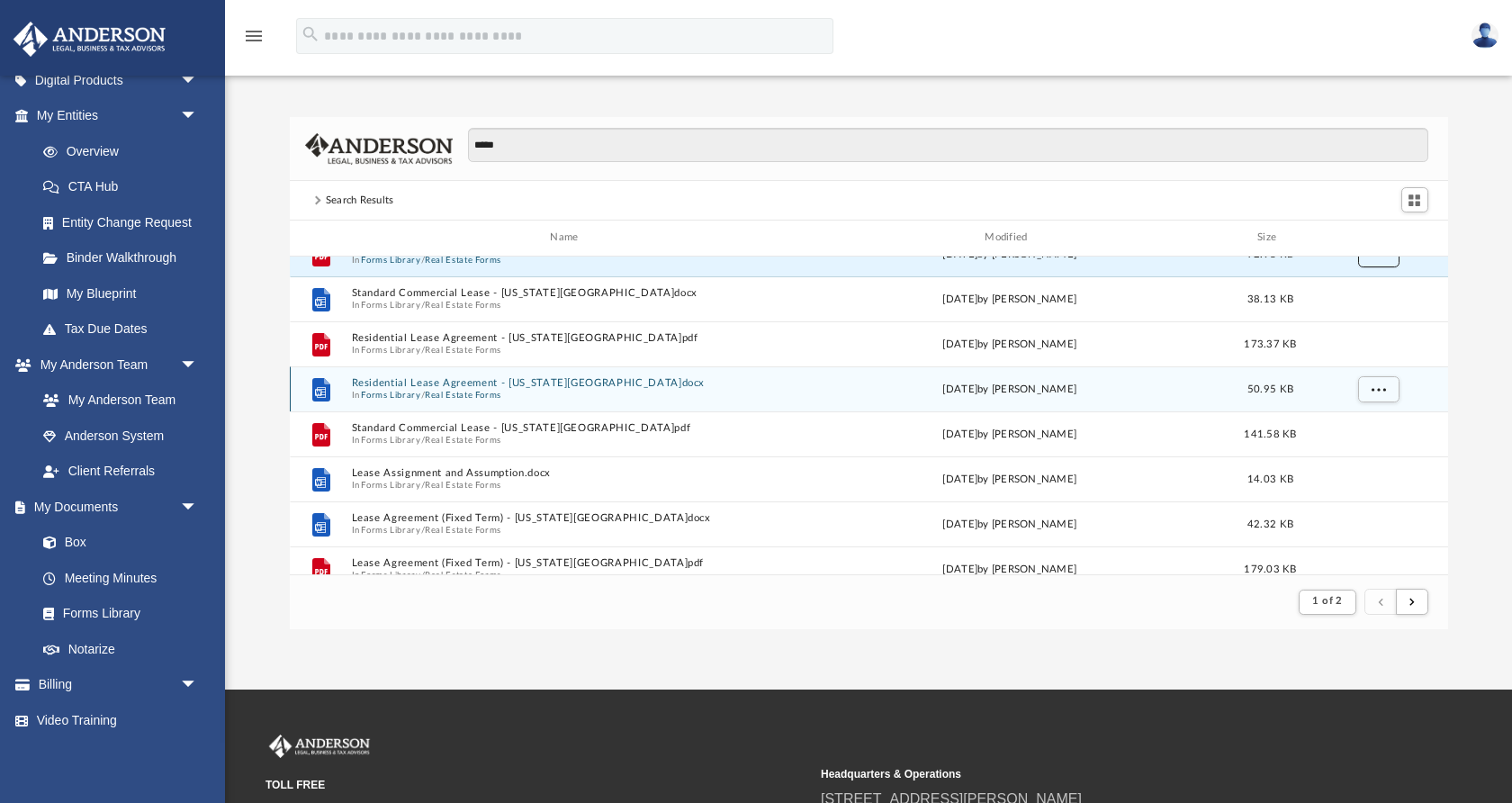
scroll to position [1072, 0]
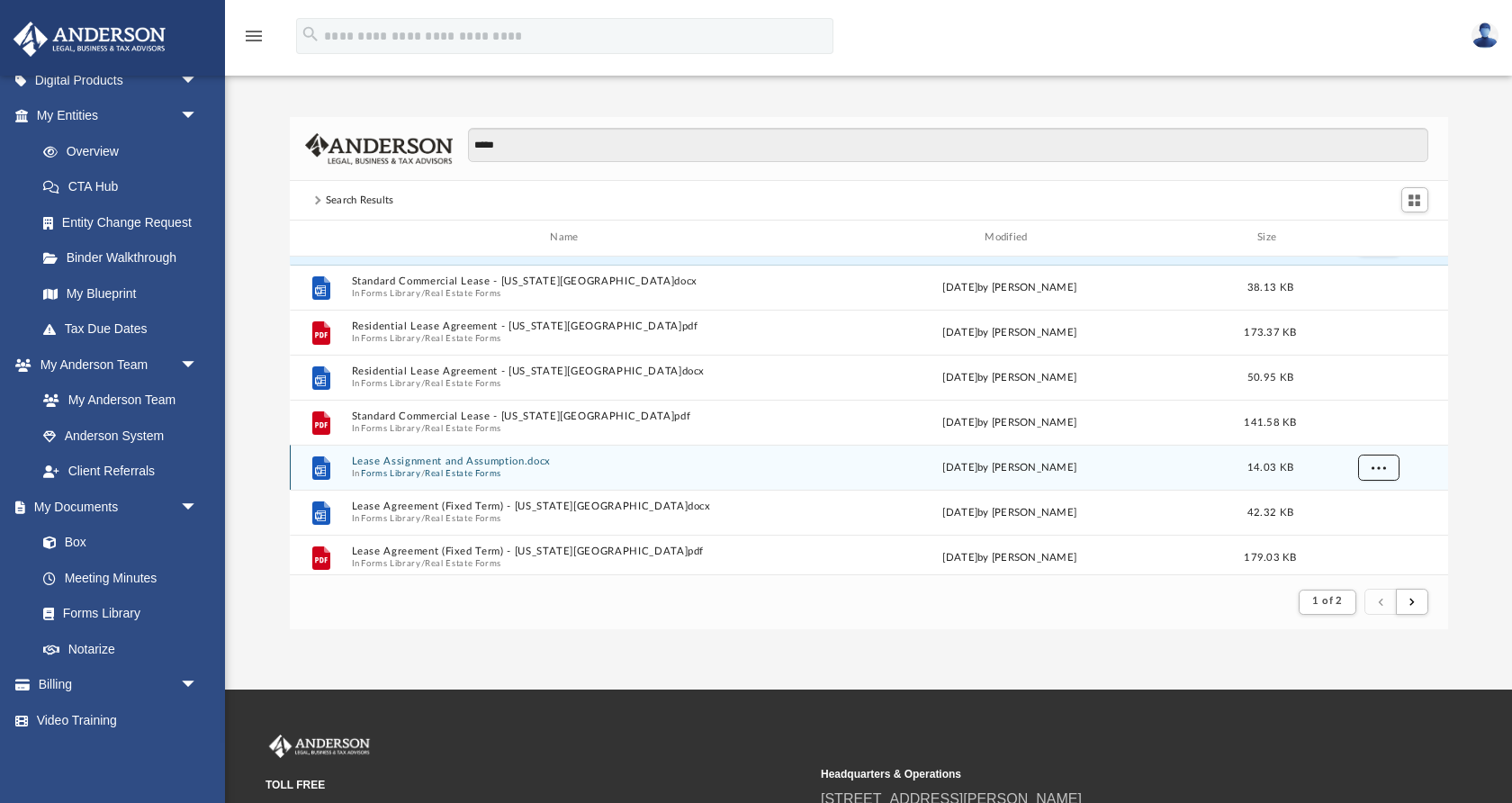
click at [1380, 465] on span "More options" at bounding box center [1378, 467] width 15 height 10
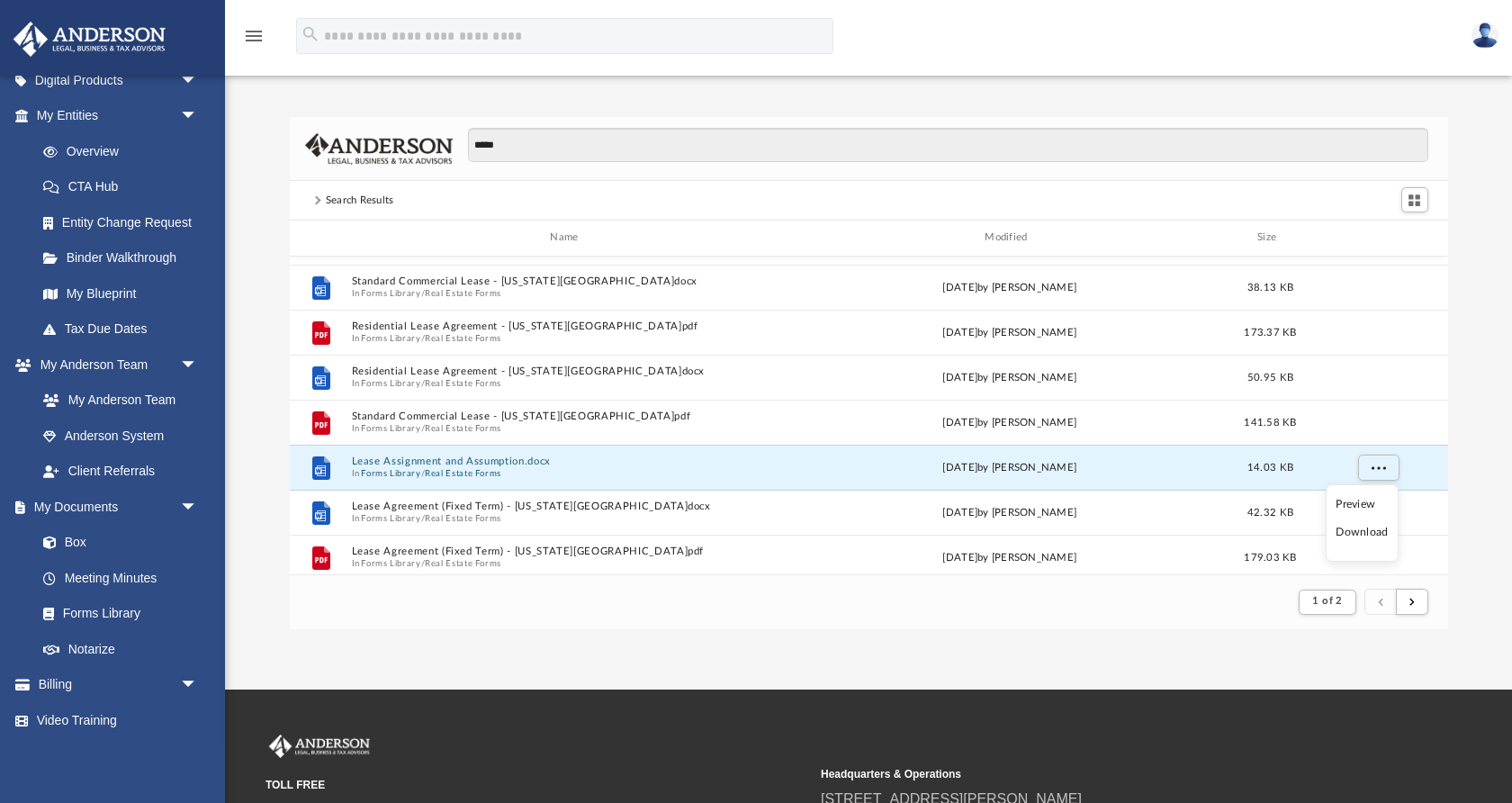
click at [1368, 532] on li "Download" at bounding box center [1361, 532] width 52 height 18
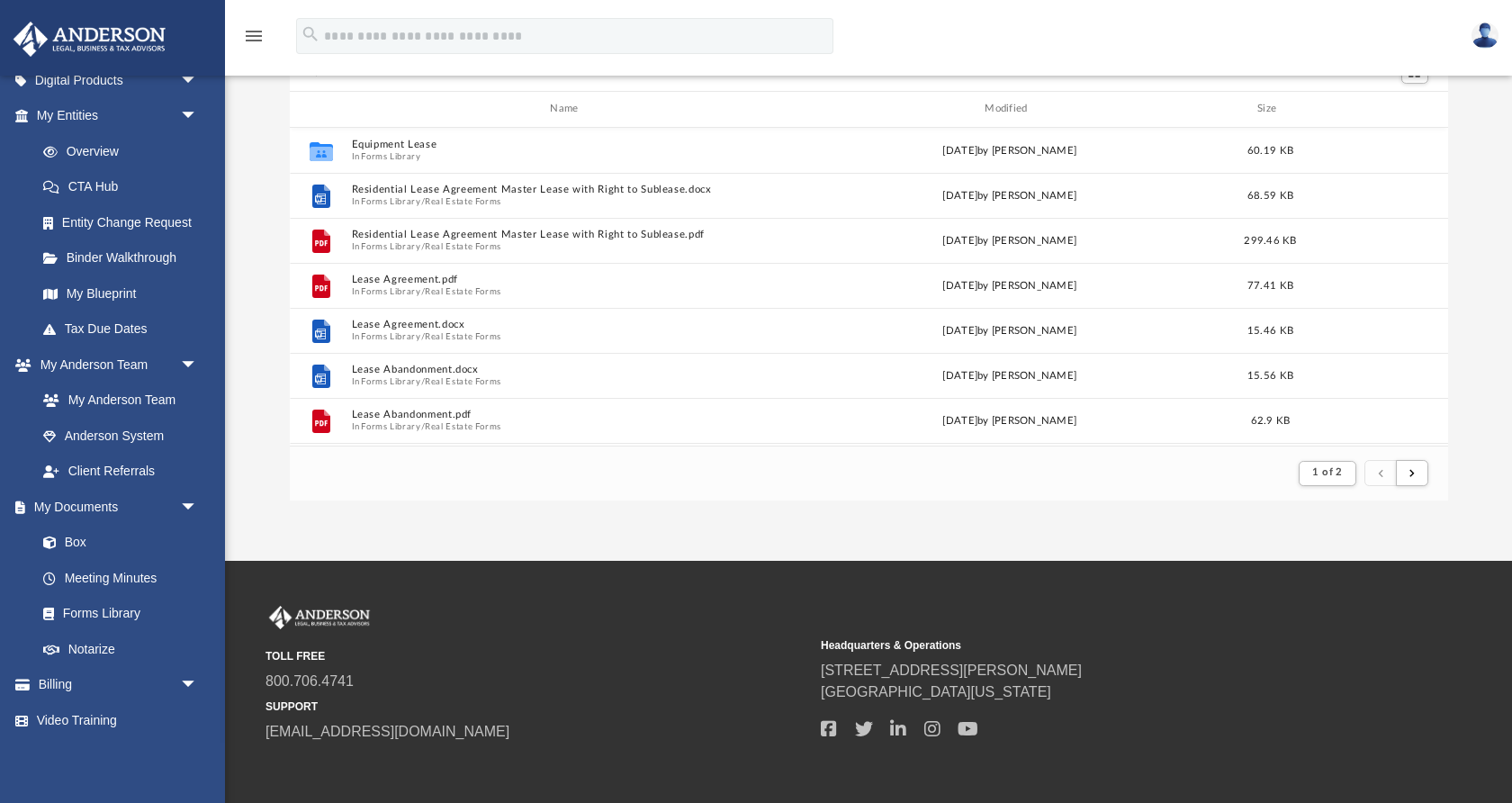
scroll to position [0, 0]
